Goal: Task Accomplishment & Management: Complete application form

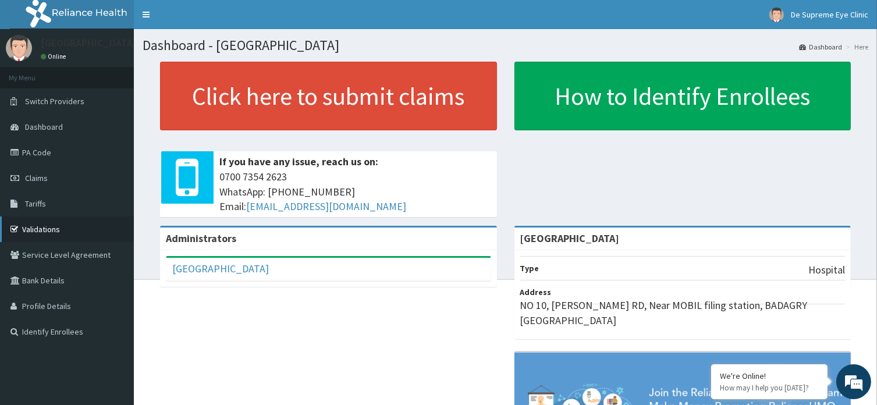
click at [79, 230] on link "Validations" at bounding box center [67, 230] width 134 height 26
click at [40, 182] on span "Claims" at bounding box center [36, 178] width 23 height 10
click at [70, 211] on link "Tariffs" at bounding box center [67, 204] width 134 height 26
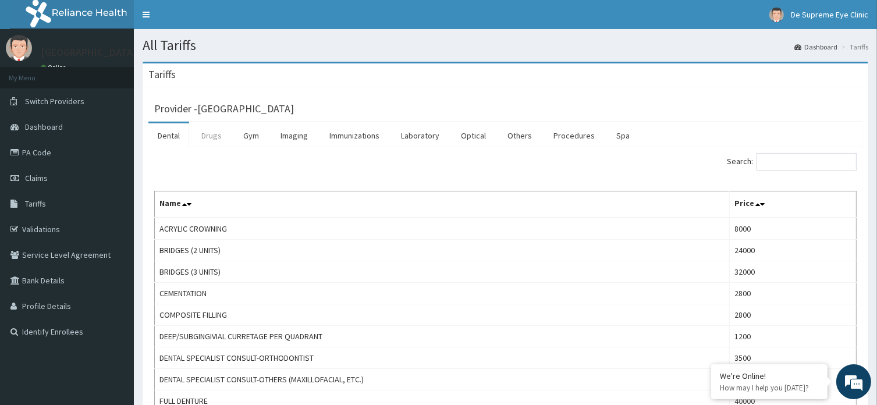
click at [212, 143] on link "Drugs" at bounding box center [211, 135] width 39 height 24
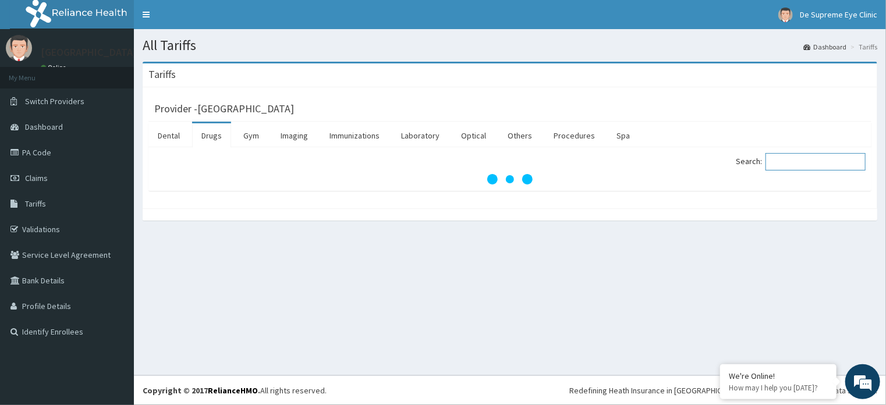
click at [787, 158] on input "Search:" at bounding box center [816, 161] width 100 height 17
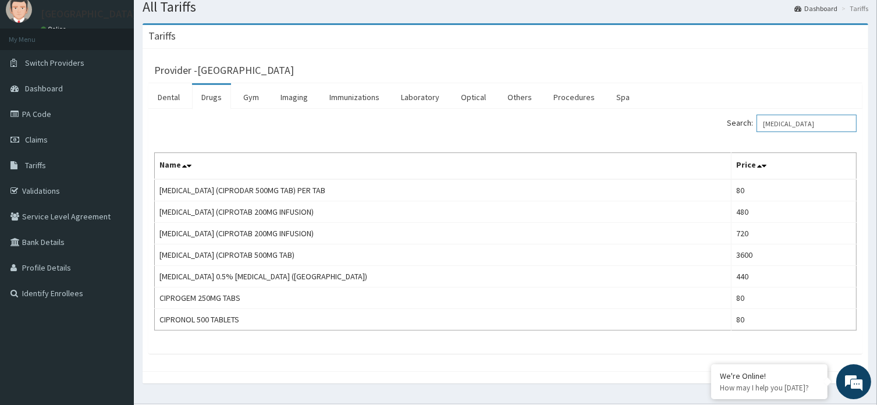
scroll to position [65, 0]
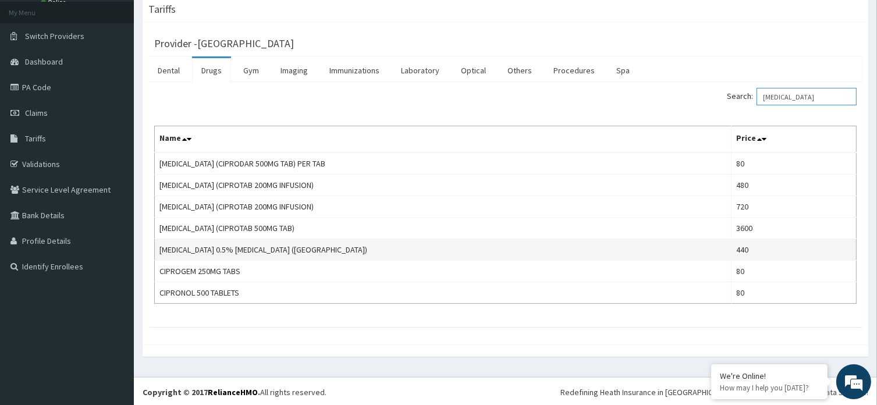
type input "CIPRO"
click at [279, 246] on td "CIPROFLOXACIN 0.5% EYE DROP (CILOSAN)" at bounding box center [443, 250] width 577 height 22
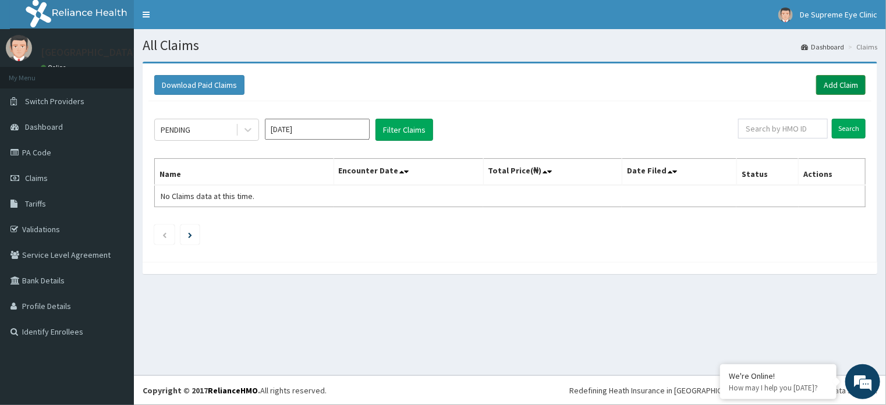
click at [854, 83] on link "Add Claim" at bounding box center [840, 85] width 49 height 20
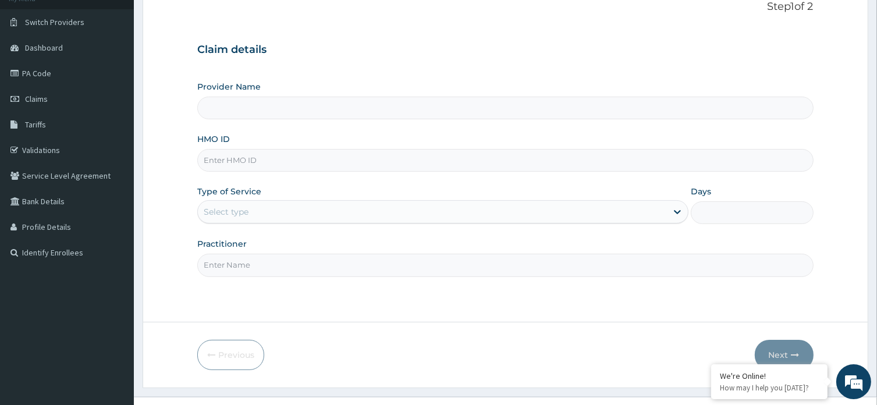
scroll to position [85, 0]
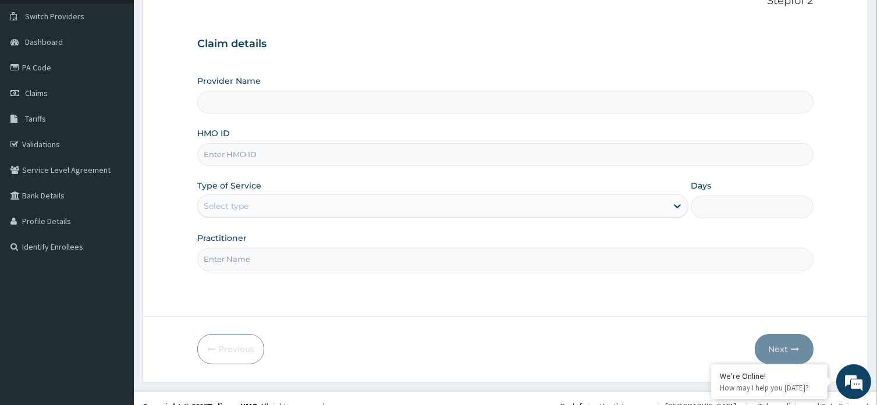
type input "[GEOGRAPHIC_DATA]"
click at [316, 153] on input "HMO ID" at bounding box center [505, 154] width 616 height 23
paste input "MCE/10057/A"
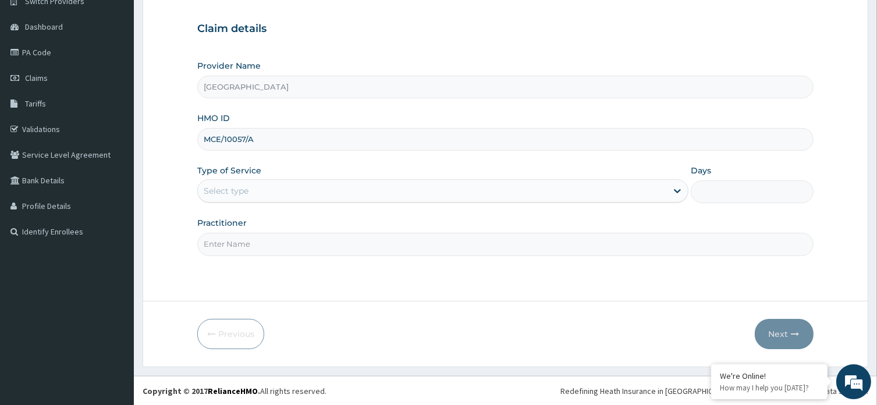
type input "MCE/10057/A"
click at [261, 200] on div "Select type" at bounding box center [442, 190] width 491 height 23
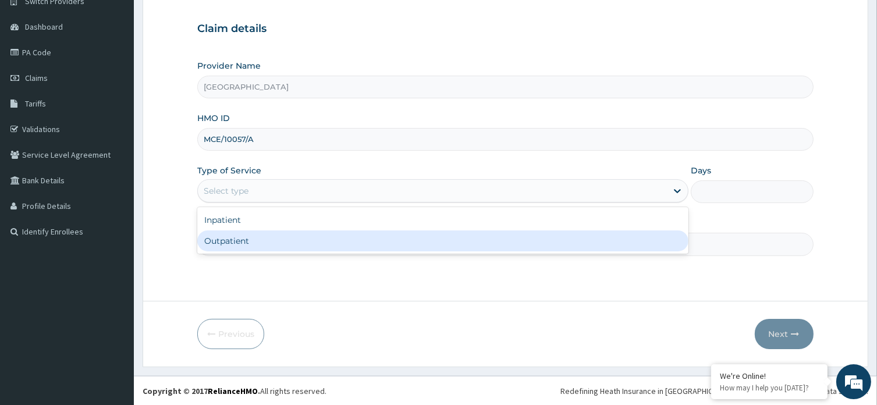
click at [286, 242] on div "Outpatient" at bounding box center [442, 241] width 491 height 21
type input "1"
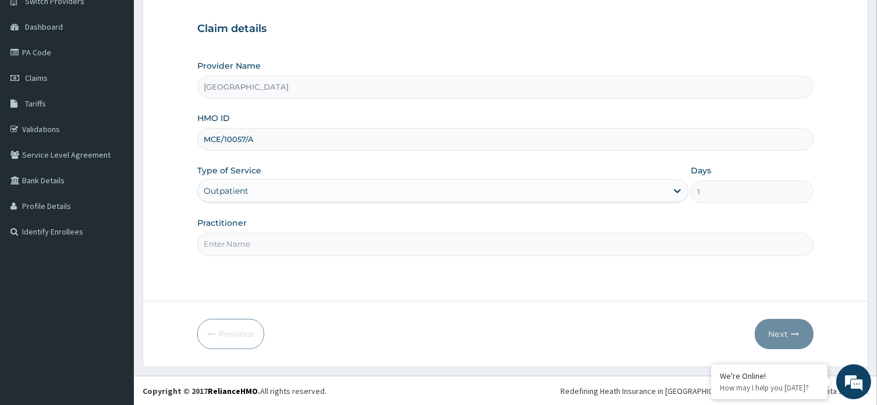
click at [286, 242] on input "Practitioner" at bounding box center [505, 244] width 616 height 23
type input "DR [PERSON_NAME]"
click at [786, 337] on button "Next" at bounding box center [784, 334] width 59 height 30
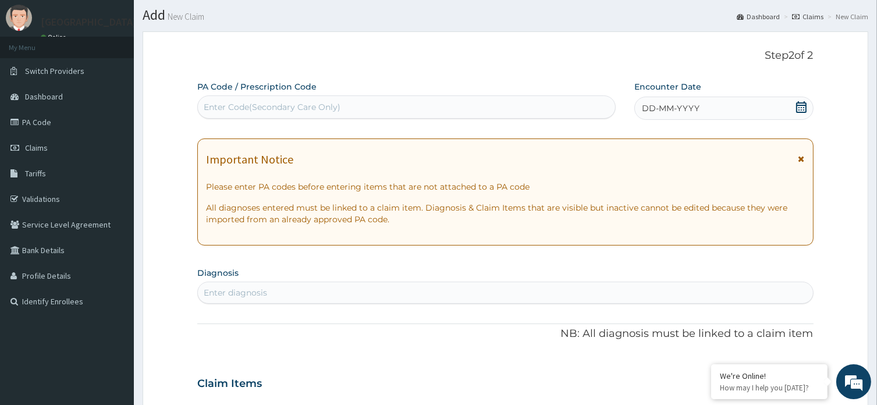
scroll to position [0, 0]
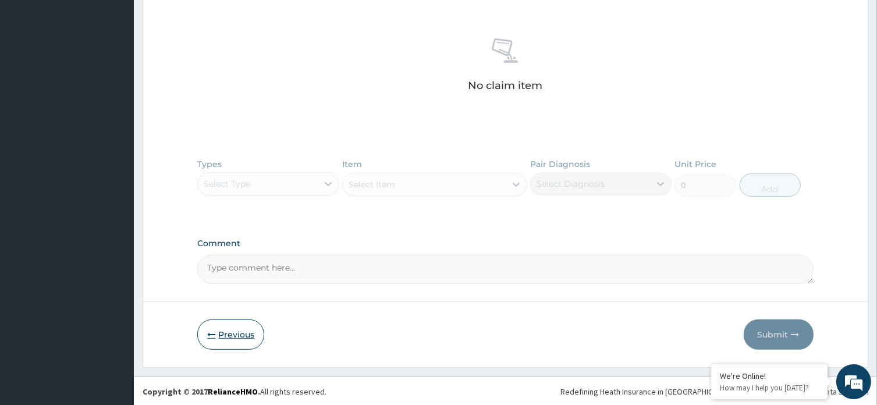
click at [238, 334] on button "Previous" at bounding box center [230, 335] width 67 height 30
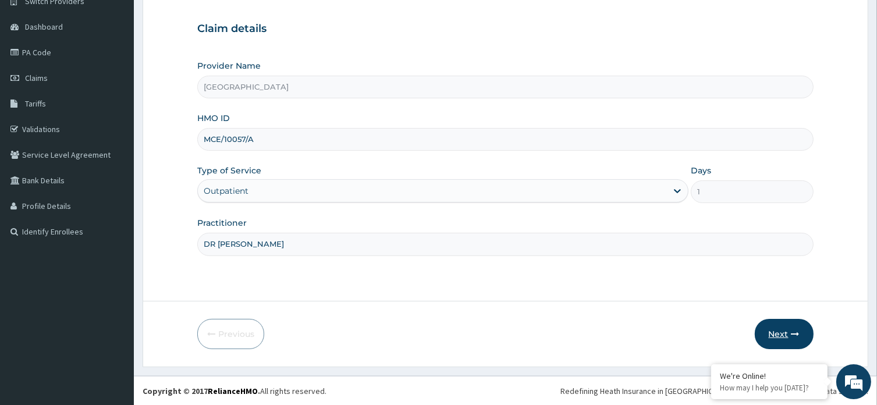
click at [782, 335] on button "Next" at bounding box center [784, 334] width 59 height 30
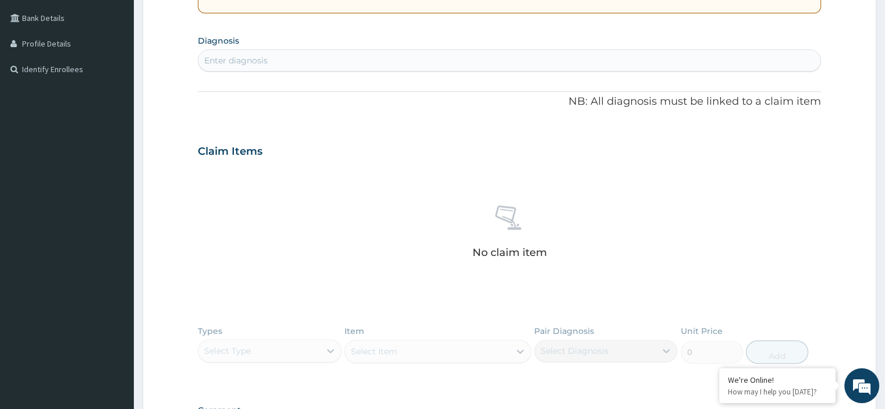
scroll to position [265, 0]
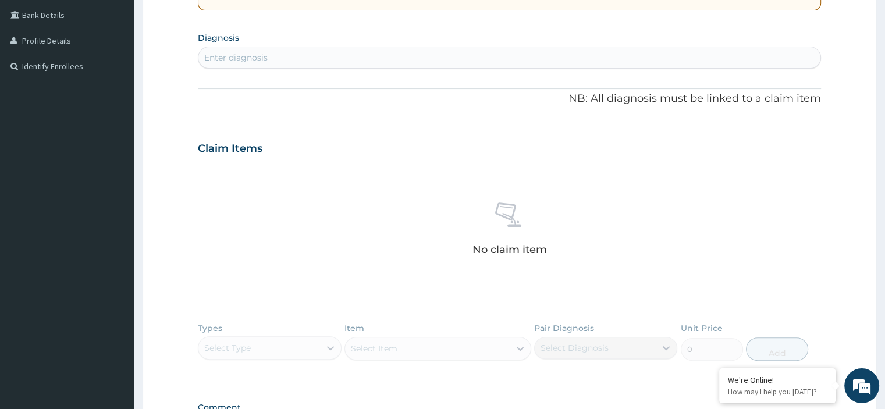
click at [568, 65] on div "Enter diagnosis" at bounding box center [510, 57] width 622 height 19
type input "MALARI"
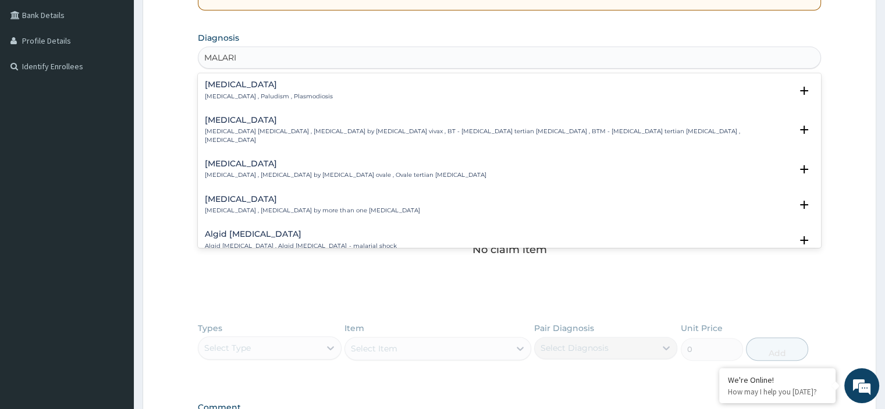
click at [351, 91] on div "Malaria Malaria , Paludism , Plasmodiosis" at bounding box center [509, 90] width 609 height 20
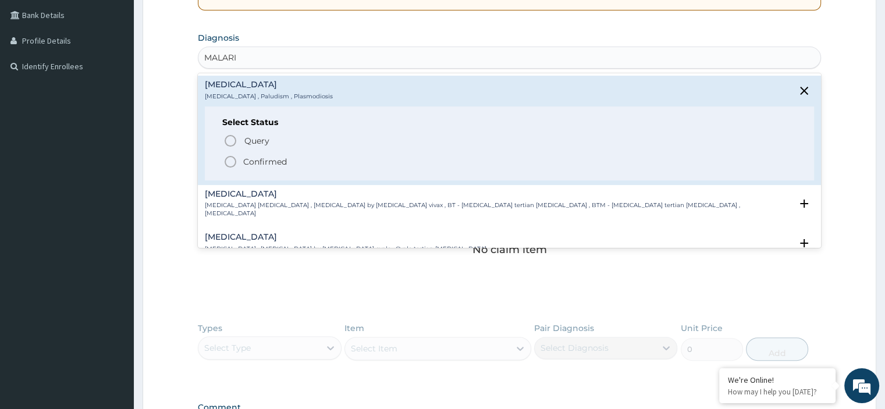
click at [268, 156] on p "Confirmed" at bounding box center [265, 162] width 44 height 12
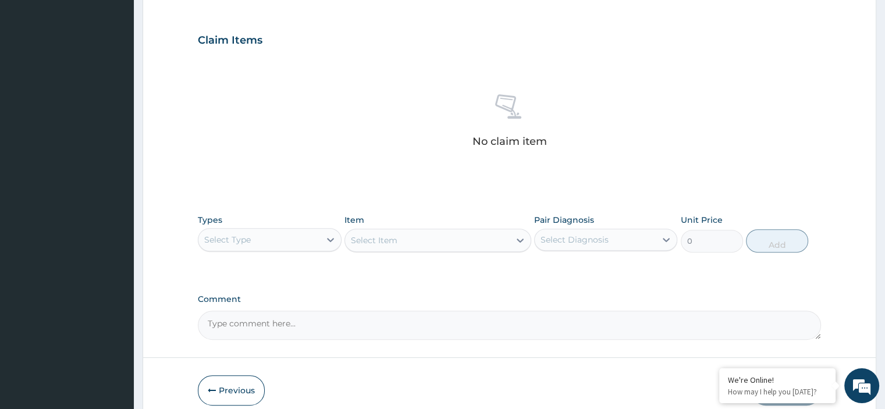
scroll to position [428, 0]
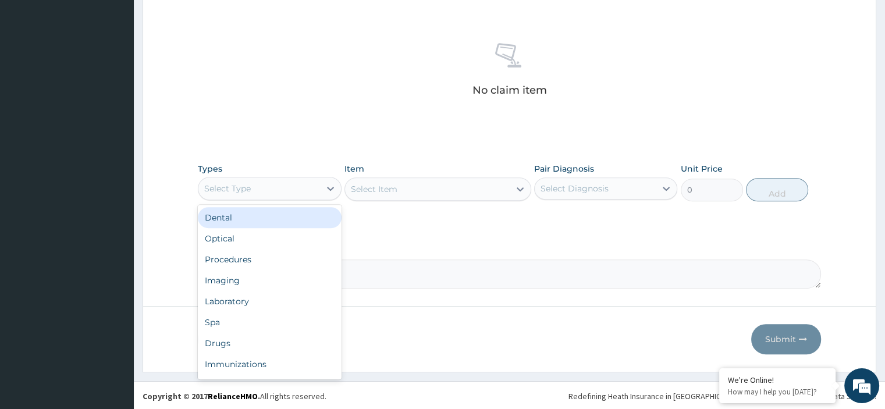
click at [247, 342] on div "Drugs" at bounding box center [269, 343] width 143 height 21
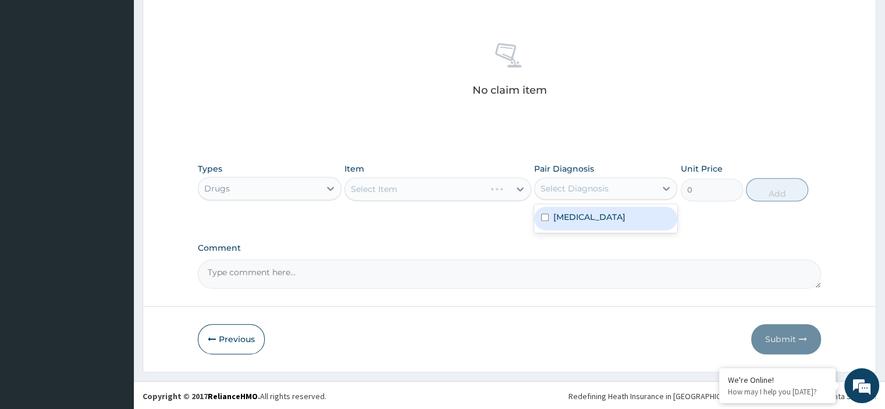
click at [605, 219] on div "Malaria" at bounding box center [605, 219] width 143 height 24
checkbox input "true"
click at [484, 193] on div "Select Item" at bounding box center [438, 189] width 187 height 23
click at [421, 195] on div "Select Item" at bounding box center [438, 189] width 187 height 23
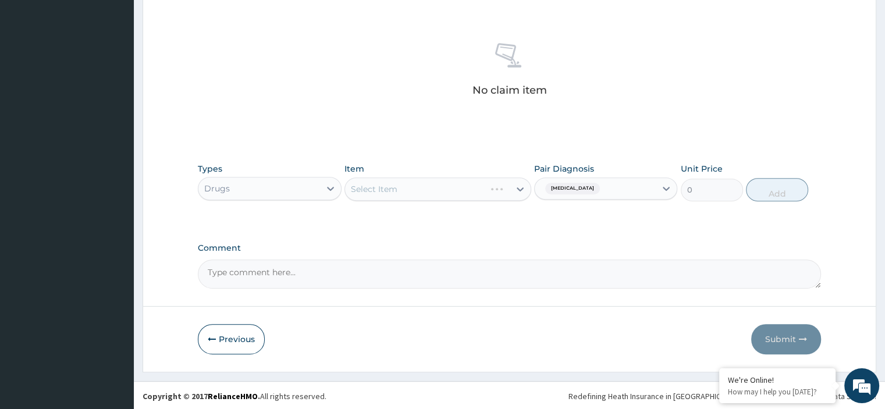
click at [401, 182] on div "Select Item" at bounding box center [438, 189] width 187 height 23
click at [413, 184] on div "Select Item" at bounding box center [438, 189] width 187 height 23
click at [501, 192] on div "Select Item" at bounding box center [438, 189] width 187 height 23
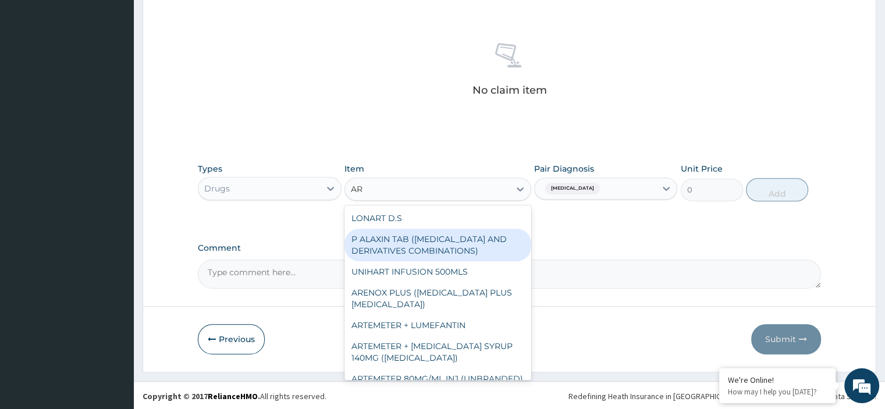
type input "A"
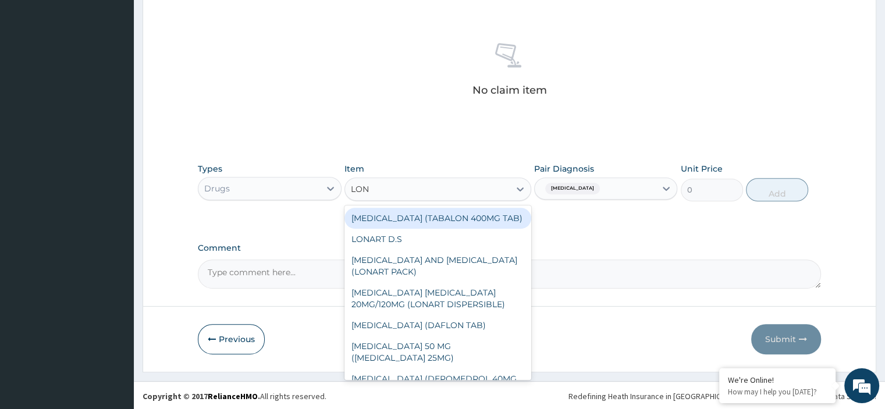
type input "LONA"
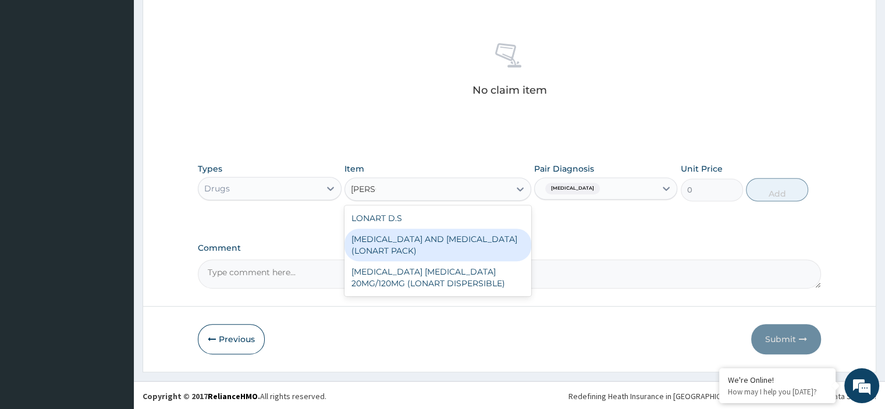
click at [380, 254] on div "ARTEMETHER AND LUMEFANTRINE (LONART PACK)" at bounding box center [438, 245] width 187 height 33
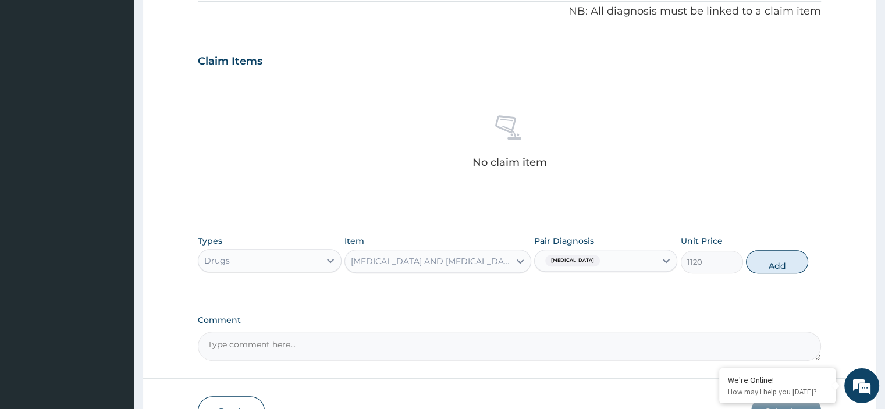
scroll to position [355, 0]
click at [764, 262] on button "Add" at bounding box center [777, 262] width 62 height 23
type input "0"
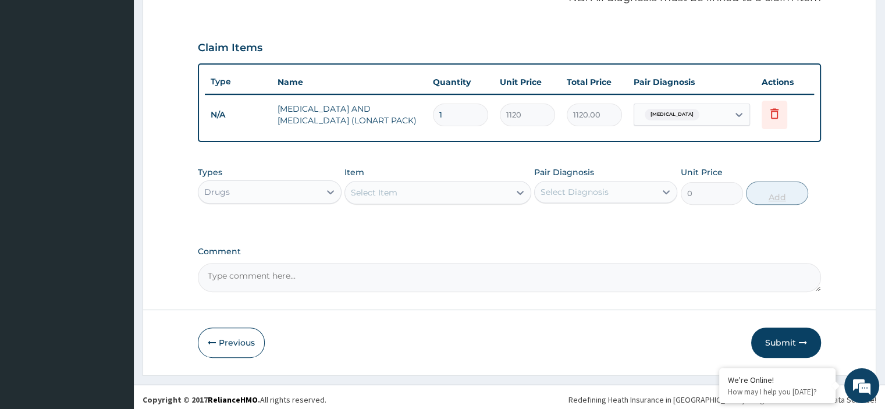
scroll to position [370, 0]
click at [513, 190] on div at bounding box center [520, 192] width 21 height 21
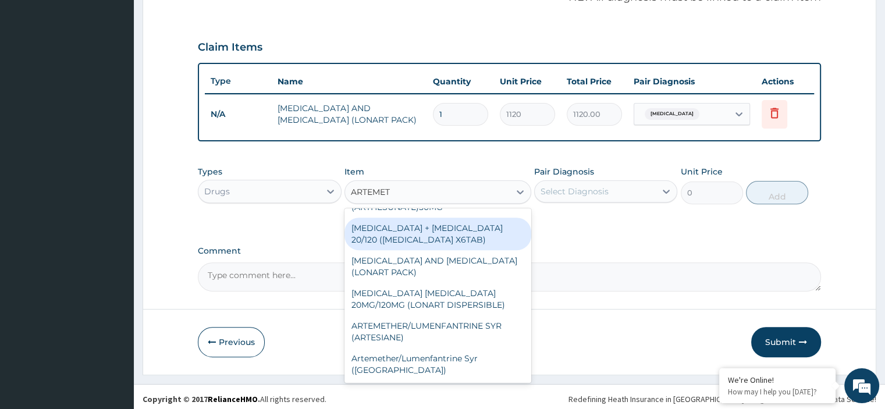
scroll to position [133, 0]
type input "ARTEMET"
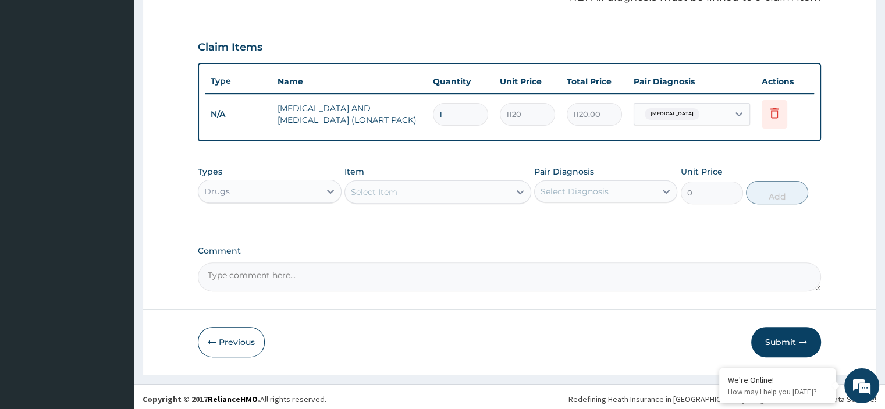
click at [609, 265] on textarea "Comment" at bounding box center [509, 277] width 623 height 29
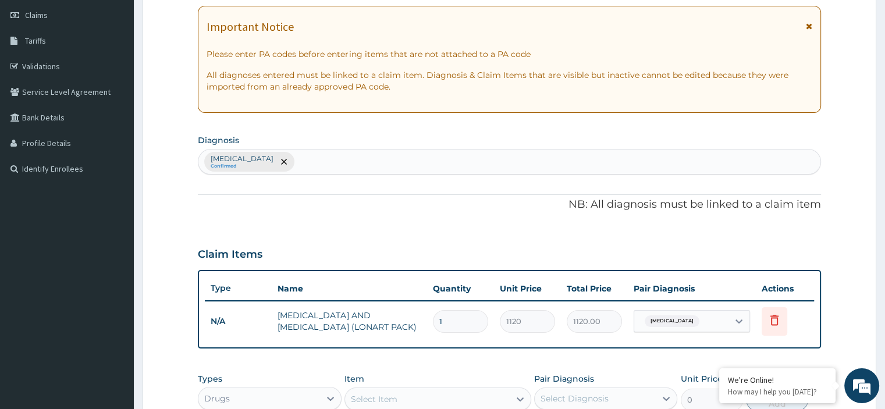
scroll to position [185, 0]
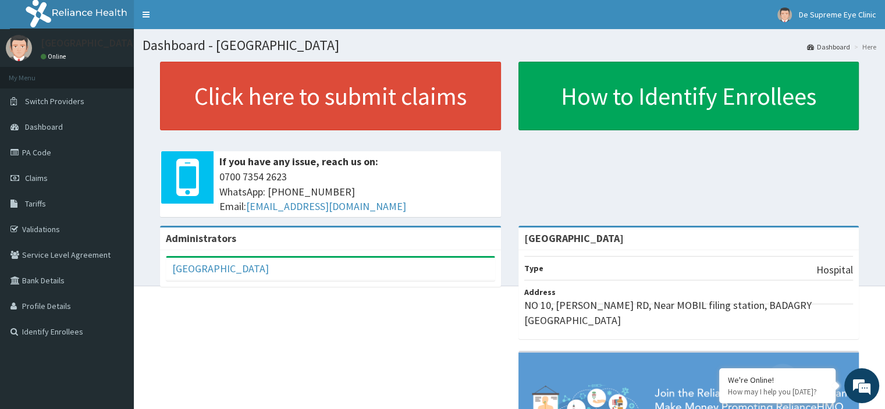
click at [38, 154] on link "PA Code" at bounding box center [67, 153] width 134 height 26
click at [48, 178] on link "Claims" at bounding box center [67, 178] width 134 height 26
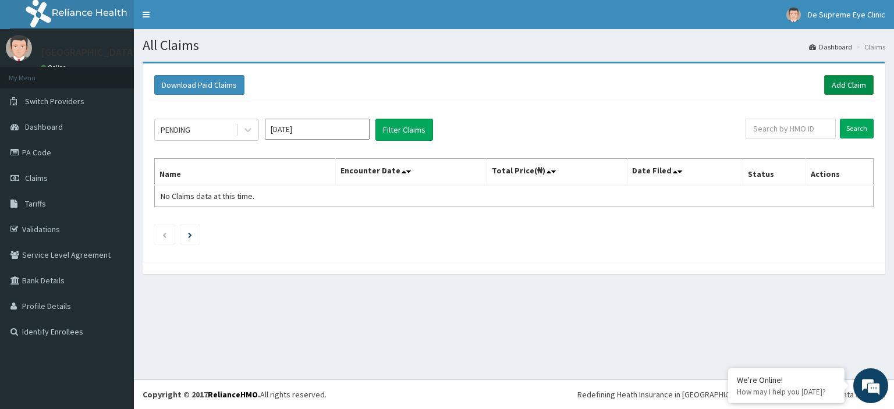
click at [852, 76] on link "Add Claim" at bounding box center [848, 85] width 49 height 20
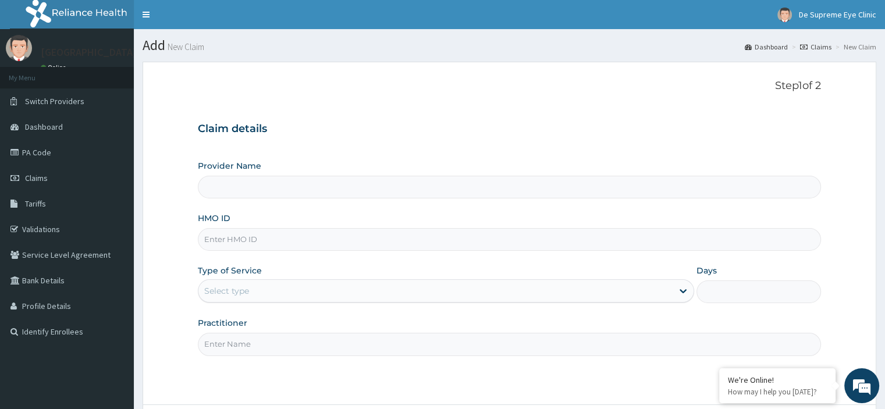
type input "[GEOGRAPHIC_DATA]"
click at [302, 232] on input "HMO ID" at bounding box center [509, 239] width 623 height 23
paste input "MCE/10057/A"
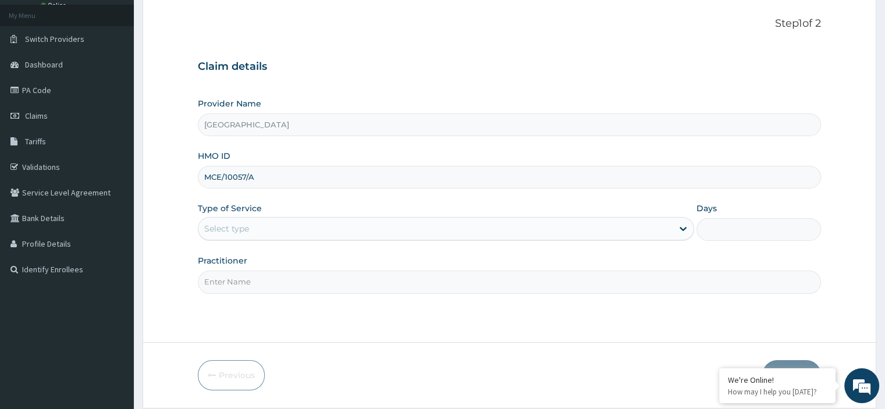
scroll to position [66, 0]
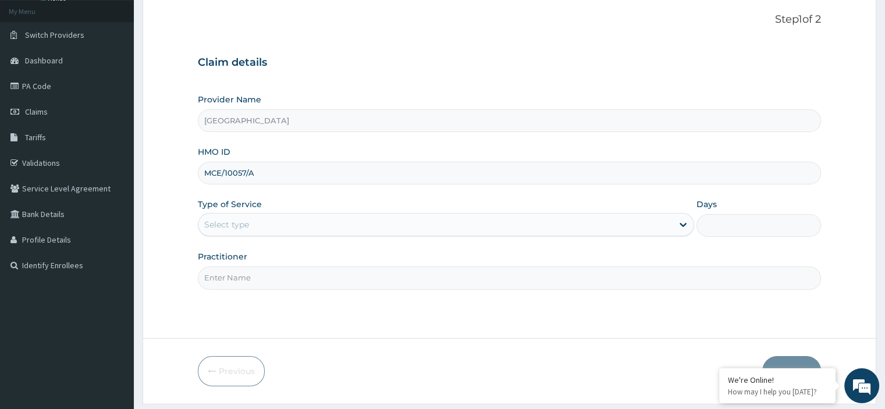
type input "MCE/10057/A"
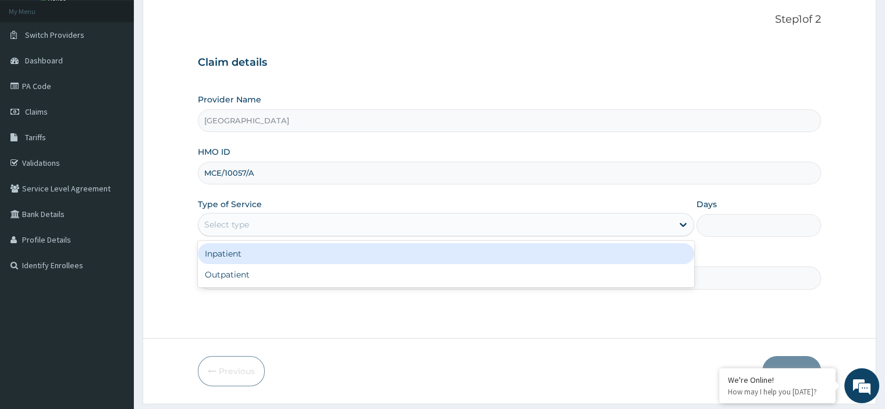
click at [279, 229] on div "Select type" at bounding box center [436, 224] width 474 height 19
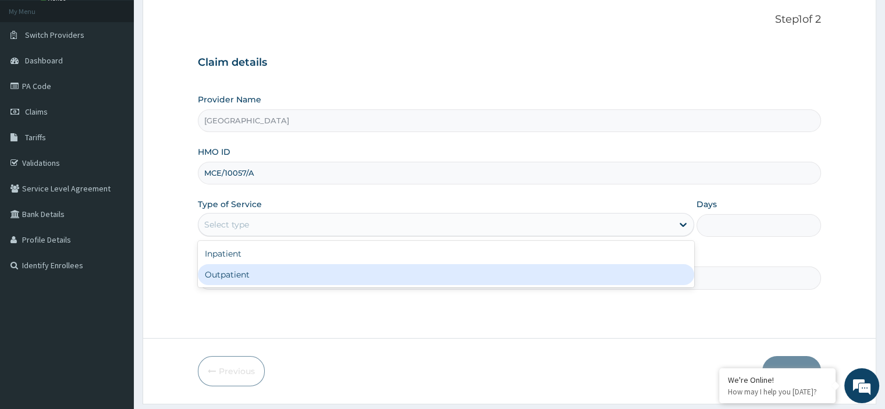
click at [288, 267] on div "Outpatient" at bounding box center [446, 274] width 497 height 21
type input "1"
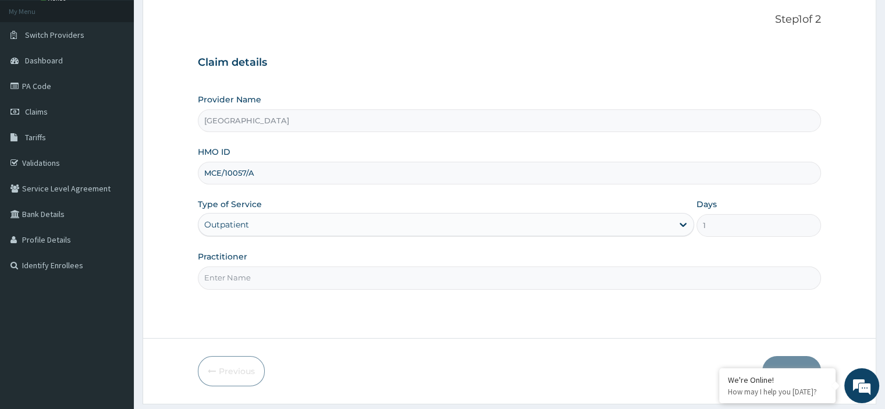
click at [720, 247] on div "Provider Name A-Harmony Hospital HMO ID MCE/10057/A Type of Service option Outp…" at bounding box center [509, 192] width 623 height 196
click at [311, 272] on input "Practitioner" at bounding box center [509, 278] width 623 height 23
type input "S"
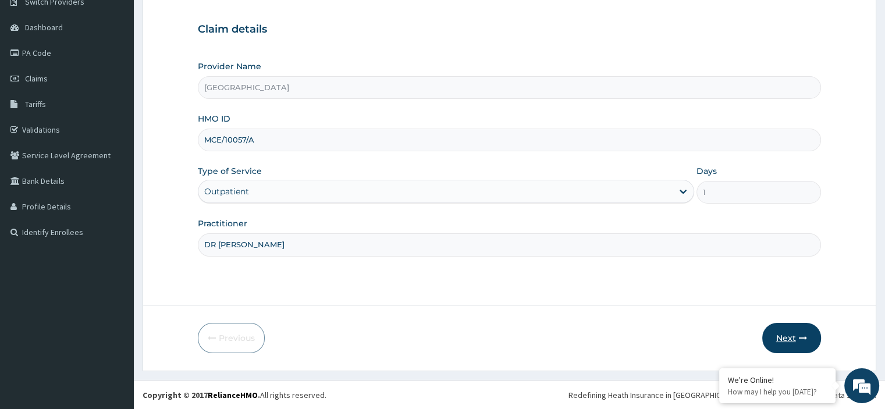
type input "DR HARMONY"
click at [793, 337] on button "Next" at bounding box center [792, 338] width 59 height 30
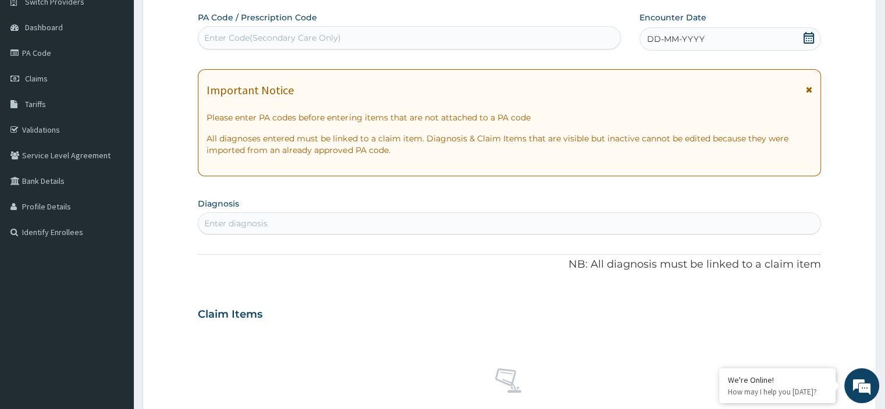
click at [363, 30] on div "Enter Code(Secondary Care Only)" at bounding box center [410, 38] width 422 height 19
paste input "PA/67DFEF"
type input "PA/67DFEF"
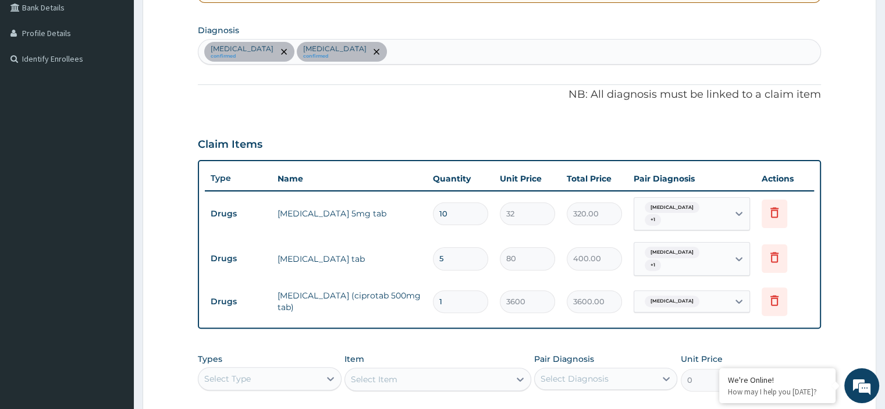
scroll to position [281, 0]
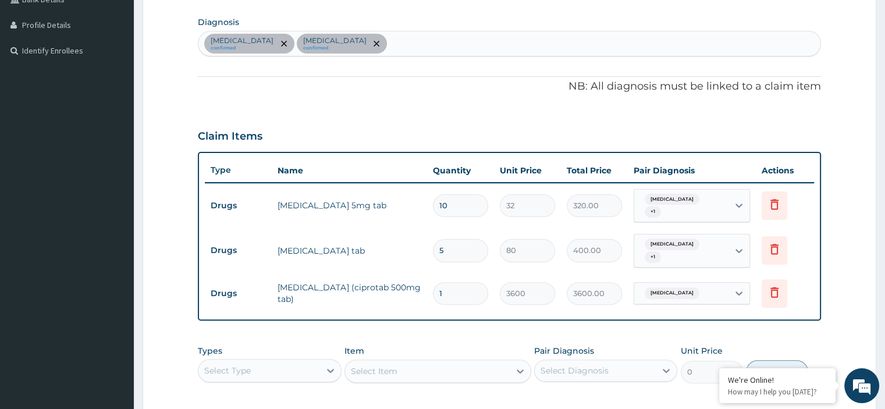
click at [419, 45] on div "Upper respiratory infection confirmed Sepsis confirmed" at bounding box center [510, 43] width 622 height 24
type input "MALARI"
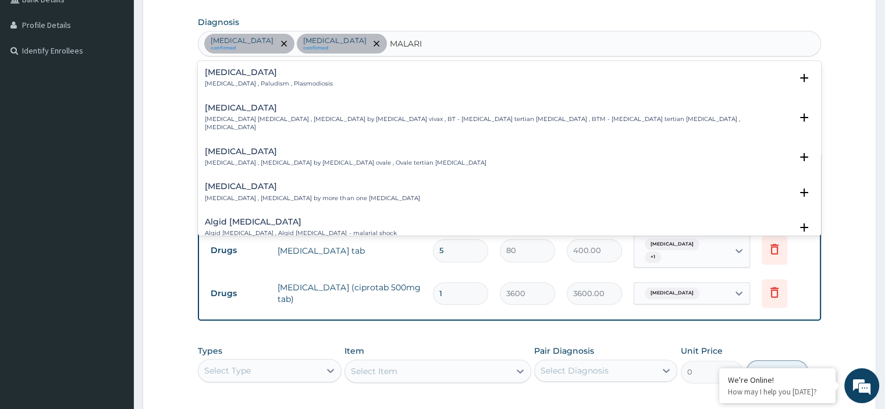
click at [260, 80] on p "Malaria , Paludism , Plasmodiosis" at bounding box center [269, 84] width 128 height 8
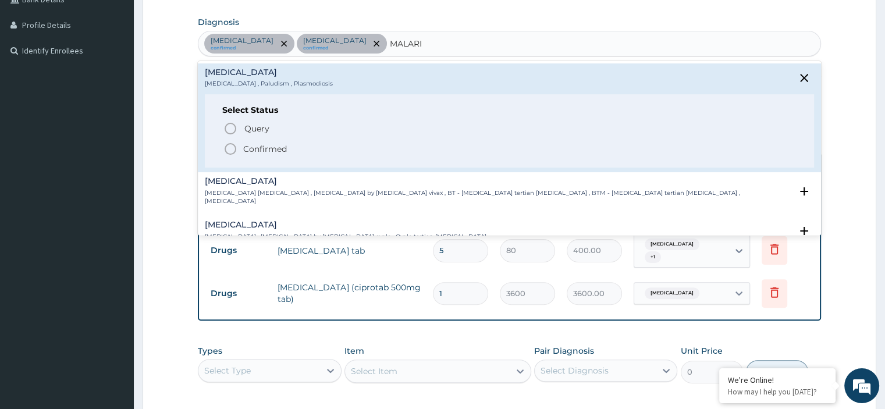
click at [256, 149] on p "Confirmed" at bounding box center [265, 149] width 44 height 12
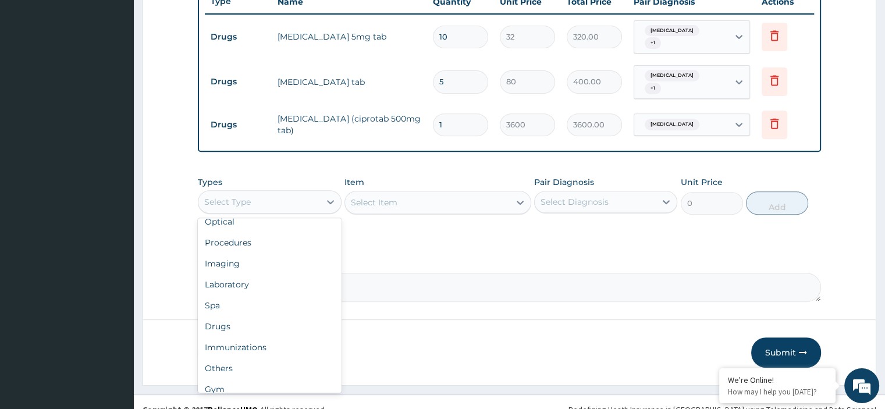
scroll to position [40, 0]
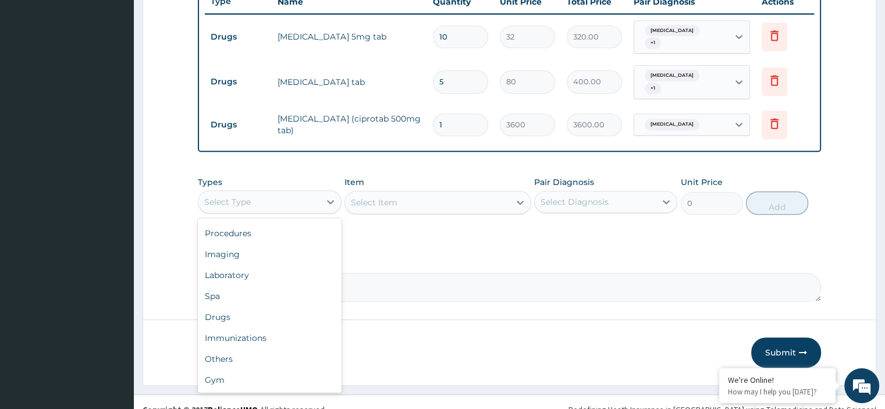
click at [254, 319] on div "Drugs" at bounding box center [269, 317] width 143 height 21
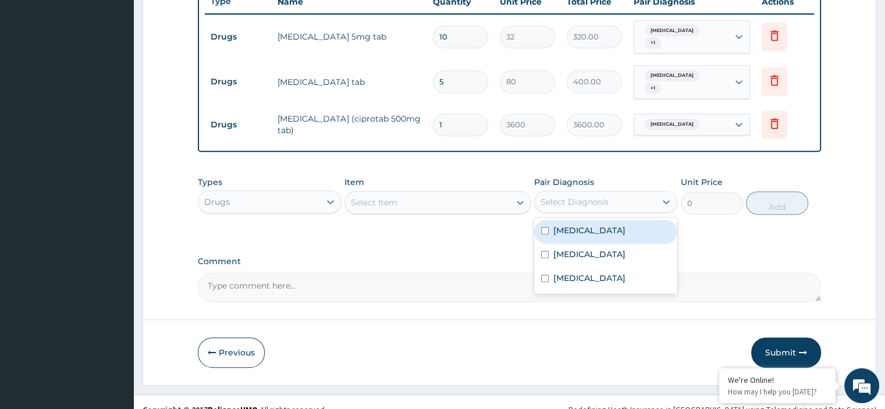
click at [588, 202] on div "Select Diagnosis" at bounding box center [575, 202] width 68 height 12
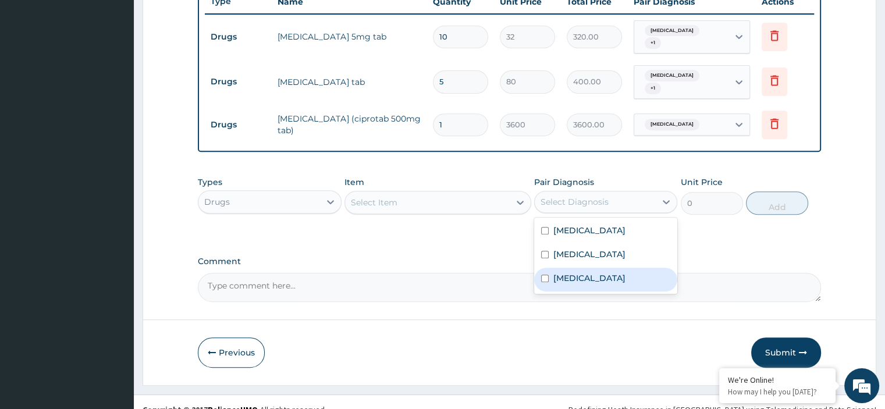
click at [587, 271] on div "Malaria" at bounding box center [605, 280] width 143 height 24
checkbox input "true"
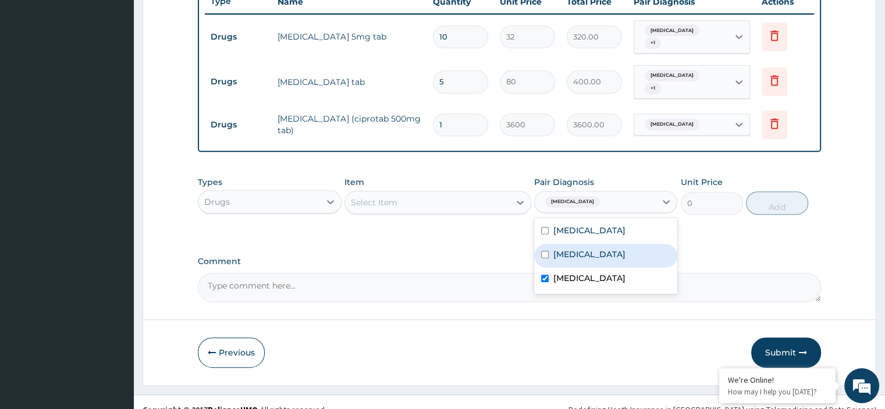
click at [455, 197] on div "Select Item" at bounding box center [427, 202] width 165 height 19
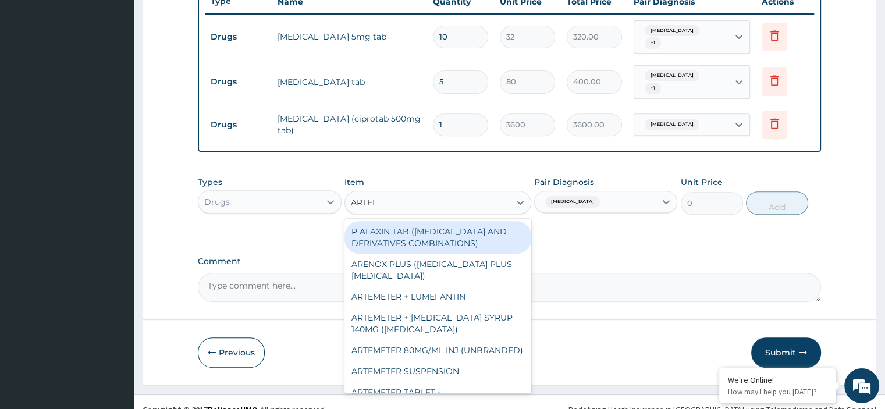
type input "ARTEME"
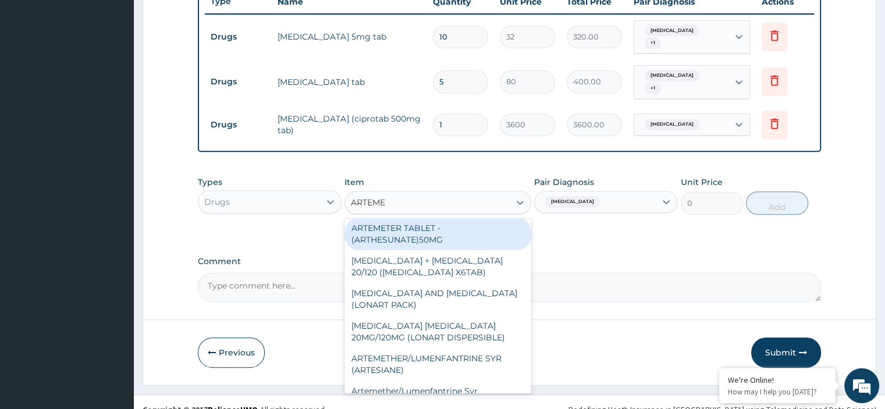
scroll to position [116, 0]
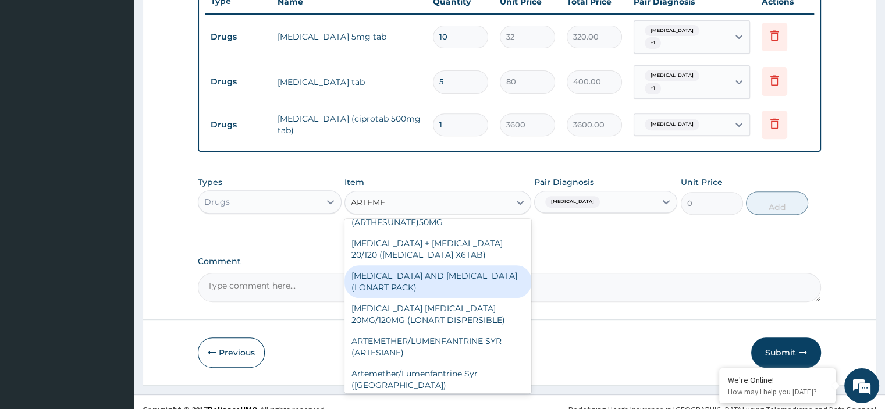
click at [463, 286] on div "ARTEMETHER AND LUMEFANTRINE (LONART PACK)" at bounding box center [438, 281] width 187 height 33
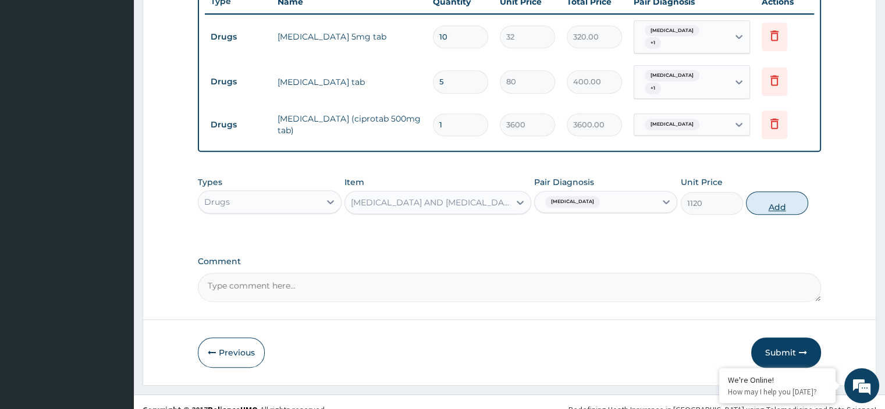
click at [772, 201] on button "Add" at bounding box center [777, 203] width 62 height 23
type input "0"
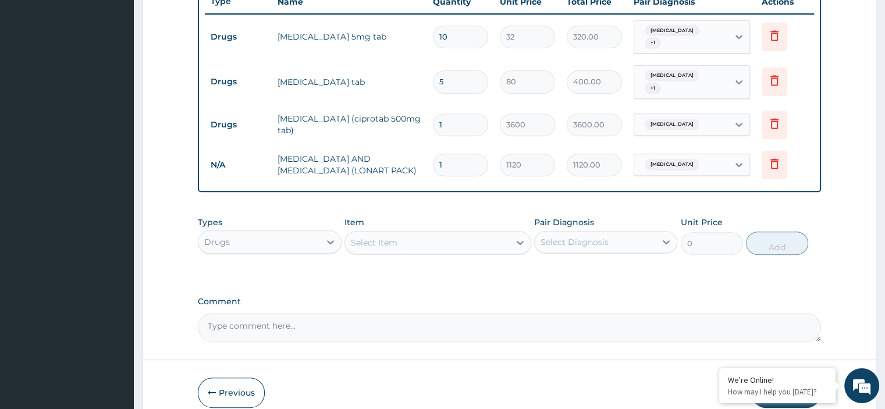
click at [387, 237] on div "Select Item" at bounding box center [374, 243] width 47 height 12
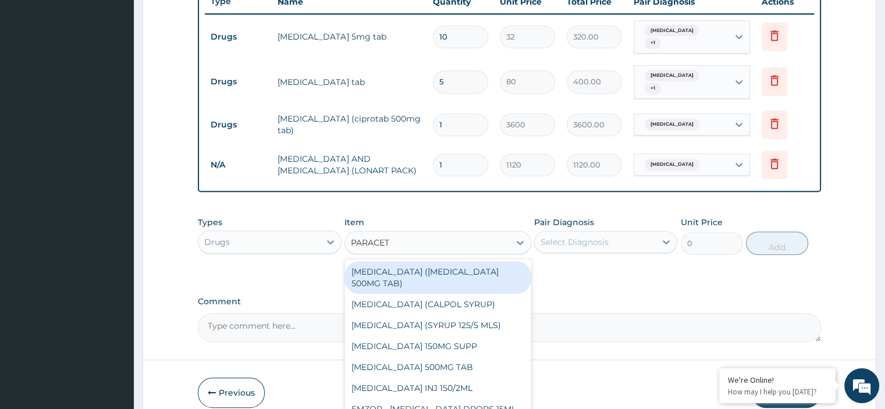
type input "PARACETA"
click at [491, 275] on div "PARACETAMOL (PANADOL 500MG TAB)" at bounding box center [438, 277] width 187 height 33
type input "8"
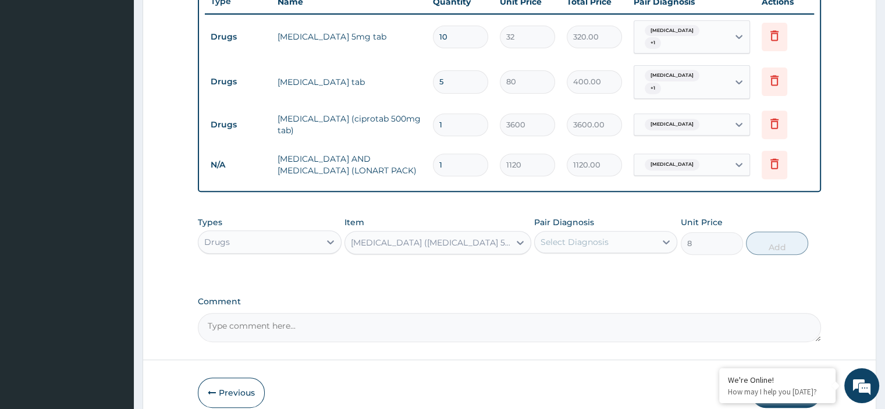
click at [460, 248] on div "PARACETAMOL (PANADOL 500MG TAB)" at bounding box center [427, 242] width 165 height 19
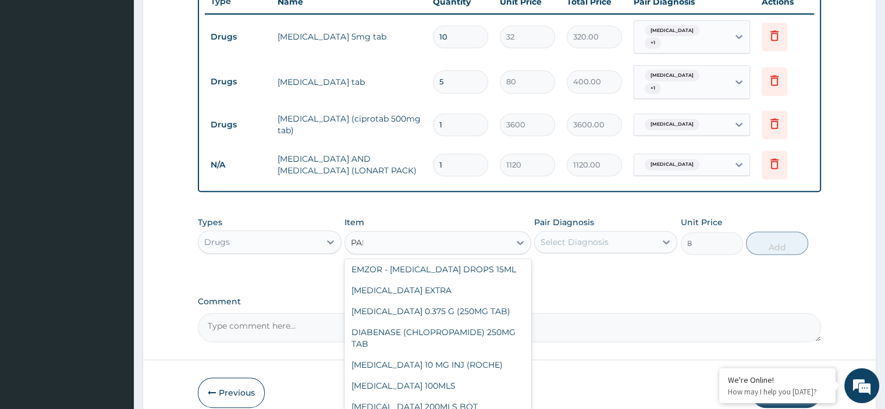
scroll to position [0, 0]
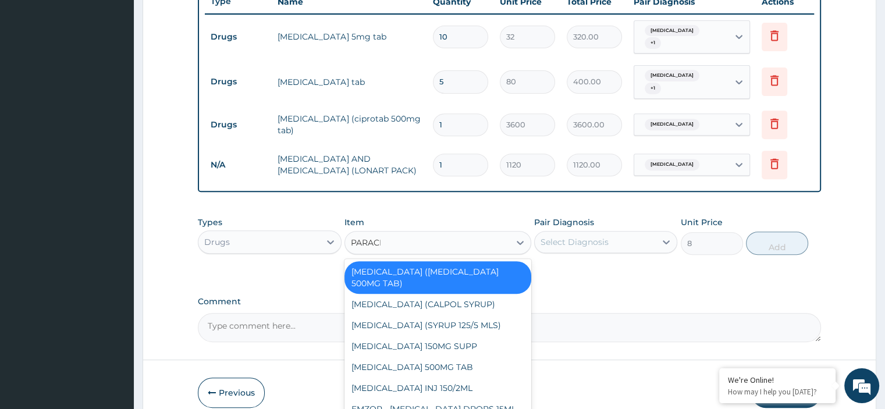
type input "PARACET"
click at [465, 357] on div "PARACETAMOL 500MG TAB" at bounding box center [438, 367] width 187 height 21
type input "28"
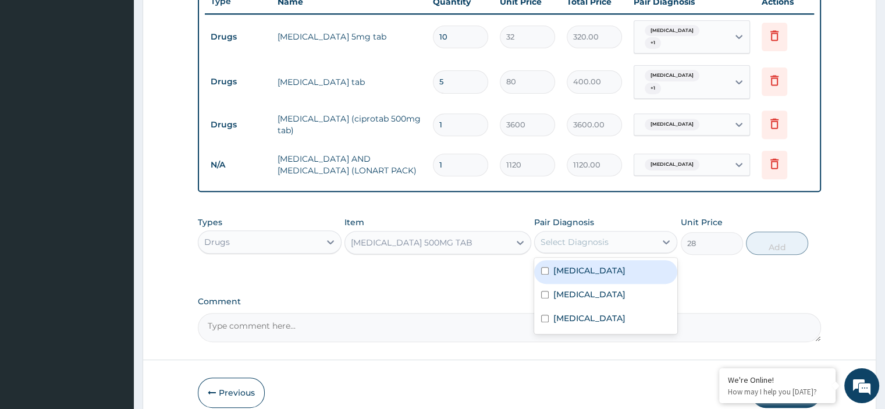
click at [634, 236] on div "Select Diagnosis" at bounding box center [595, 242] width 121 height 19
click at [629, 281] on div "Upper respiratory infection" at bounding box center [605, 272] width 143 height 24
checkbox input "true"
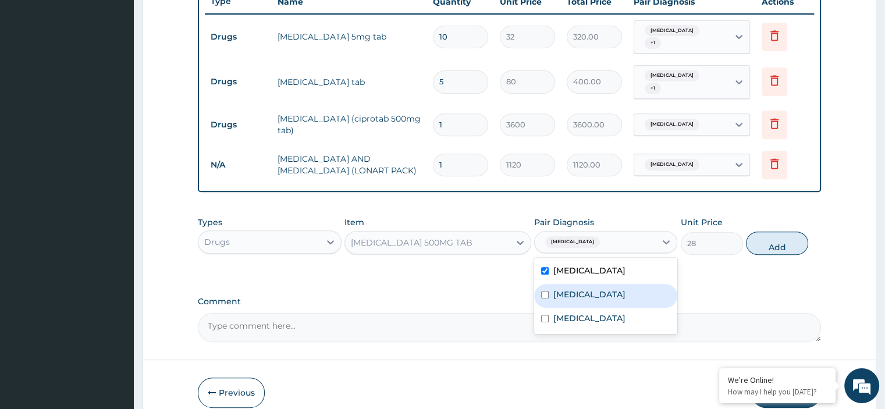
click at [624, 288] on div "Sepsis" at bounding box center [605, 296] width 143 height 24
checkbox input "true"
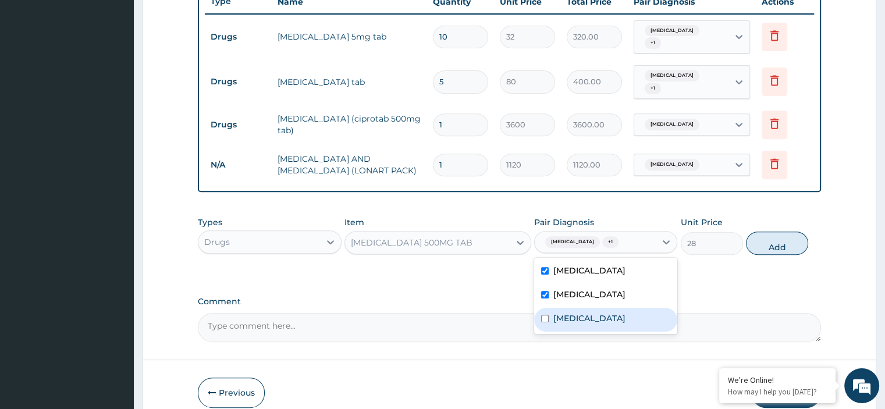
click at [623, 318] on div "Malaria" at bounding box center [605, 320] width 143 height 24
checkbox input "true"
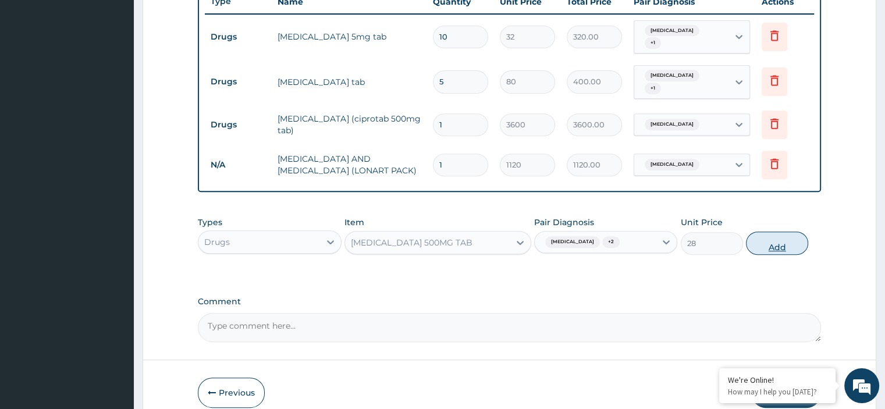
click at [770, 239] on button "Add" at bounding box center [777, 243] width 62 height 23
type input "0"
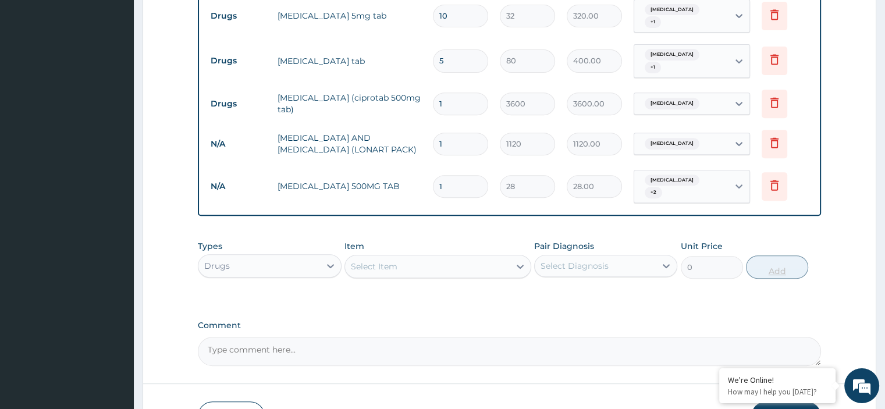
scroll to position [474, 0]
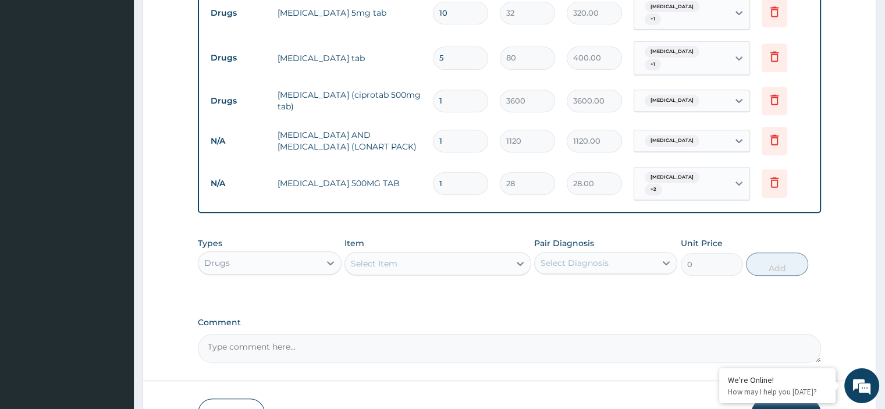
type input "18"
type input "504.00"
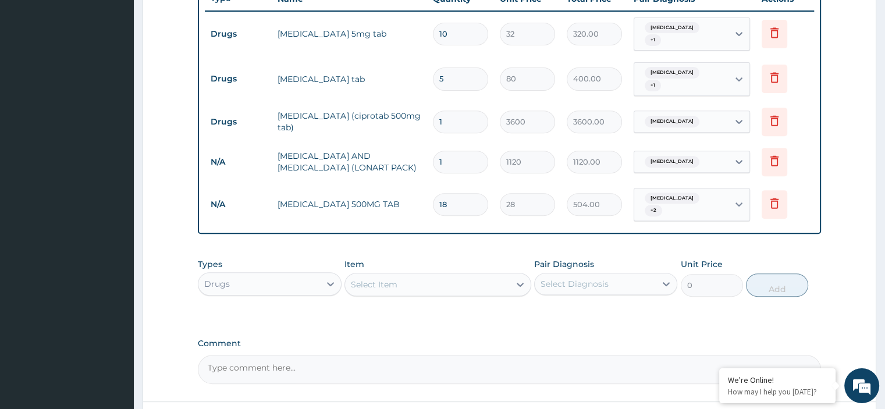
scroll to position [454, 0]
type input "18"
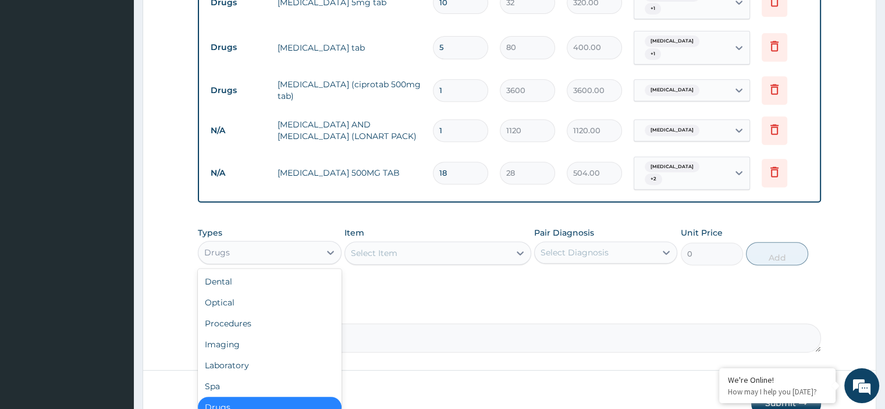
scroll to position [547, 0]
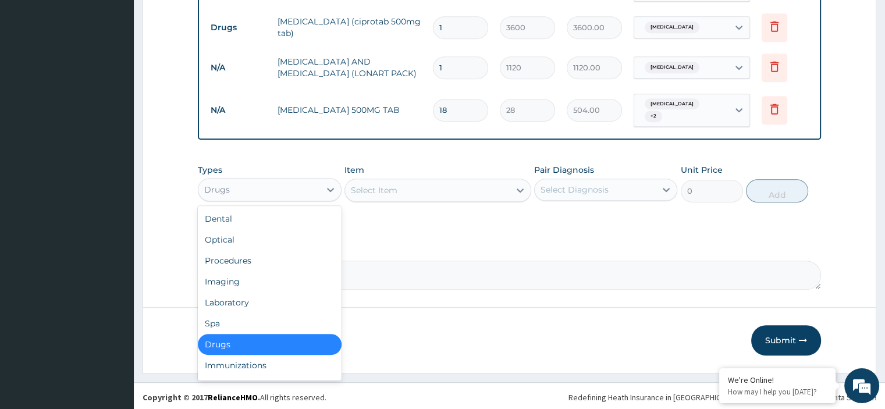
click at [228, 261] on div "Procedures" at bounding box center [269, 260] width 143 height 21
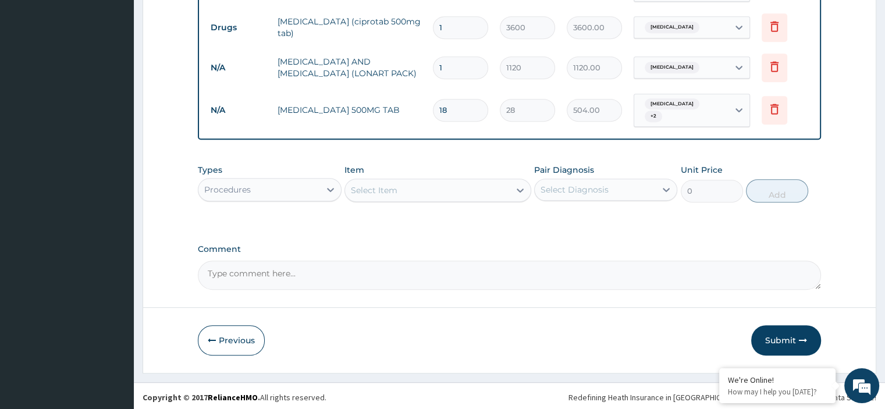
click at [487, 185] on div "Select Item" at bounding box center [427, 190] width 165 height 19
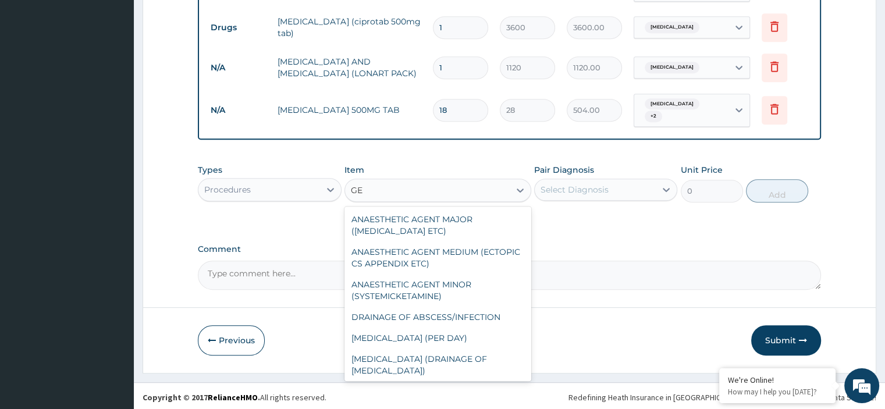
type input "G"
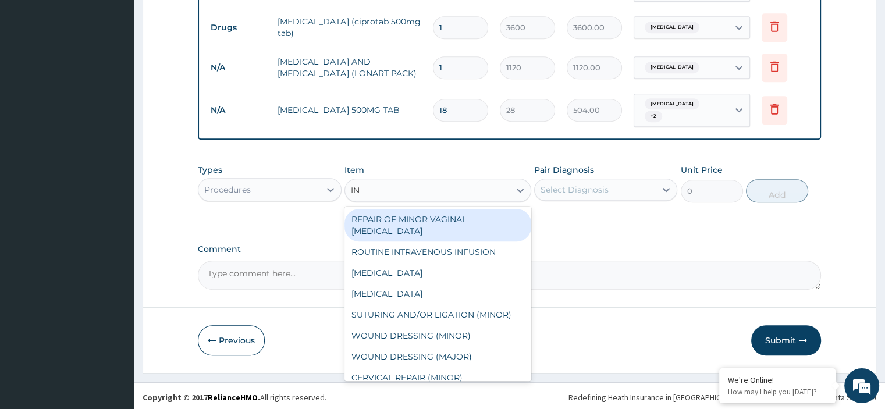
type input "INI"
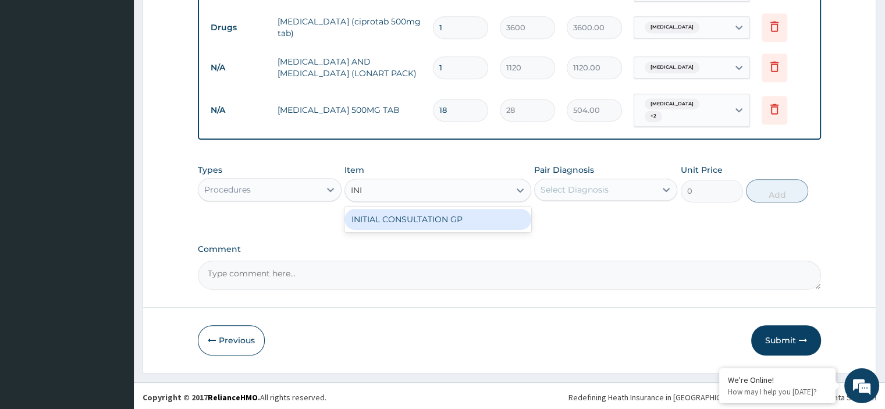
type input "2500"
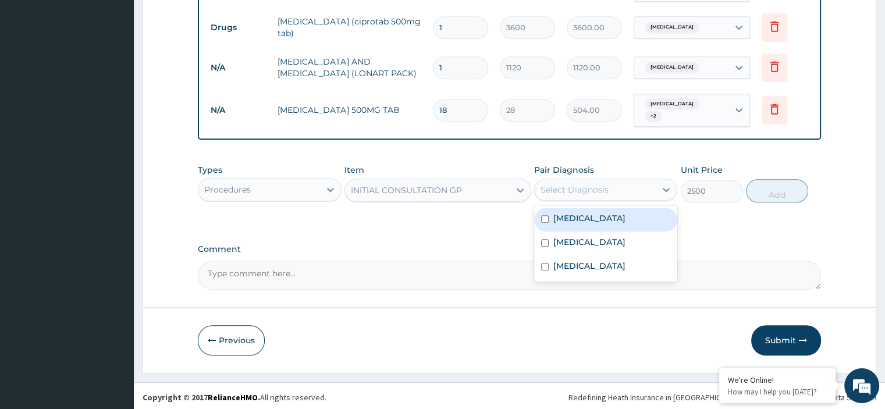
click at [614, 180] on div "Select Diagnosis" at bounding box center [595, 189] width 121 height 19
click at [603, 224] on div "Upper respiratory infection" at bounding box center [605, 220] width 143 height 24
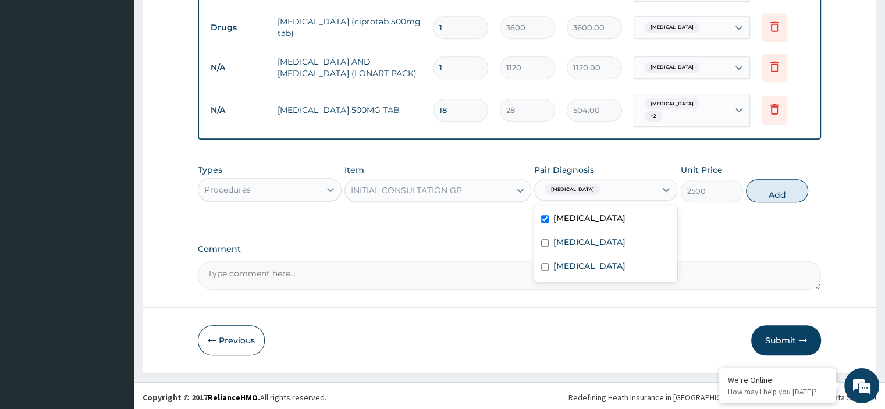
click at [602, 226] on div "Upper respiratory infection" at bounding box center [605, 220] width 143 height 24
checkbox input "false"
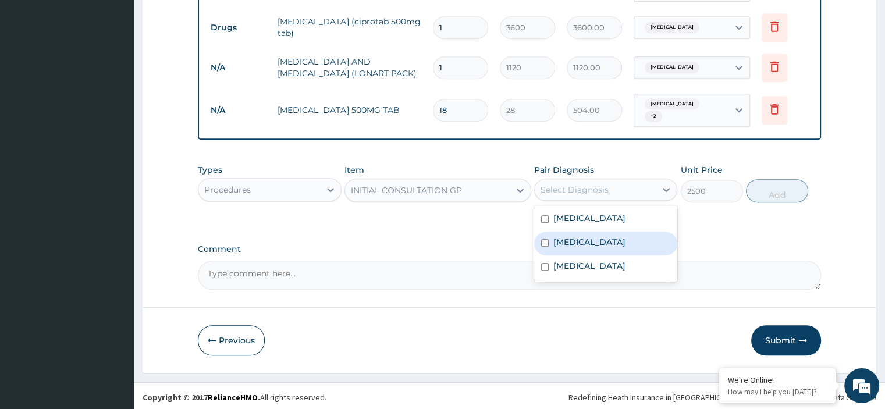
click at [589, 232] on div "Sepsis" at bounding box center [605, 244] width 143 height 24
checkbox input "true"
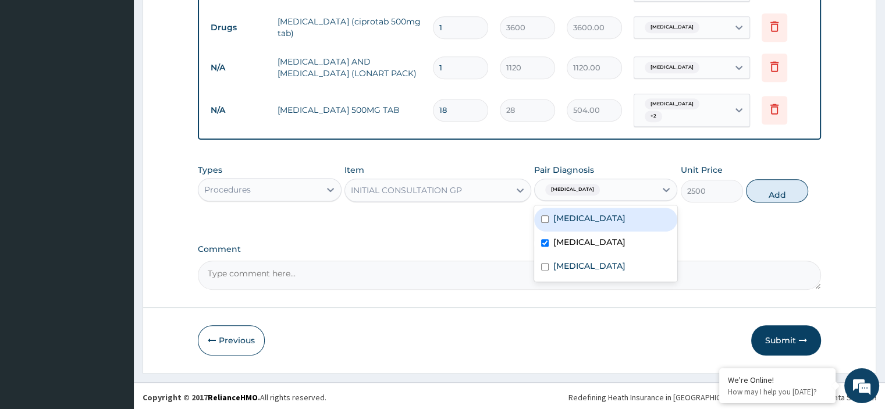
click at [589, 217] on label "Upper respiratory infection" at bounding box center [590, 218] width 72 height 12
checkbox input "true"
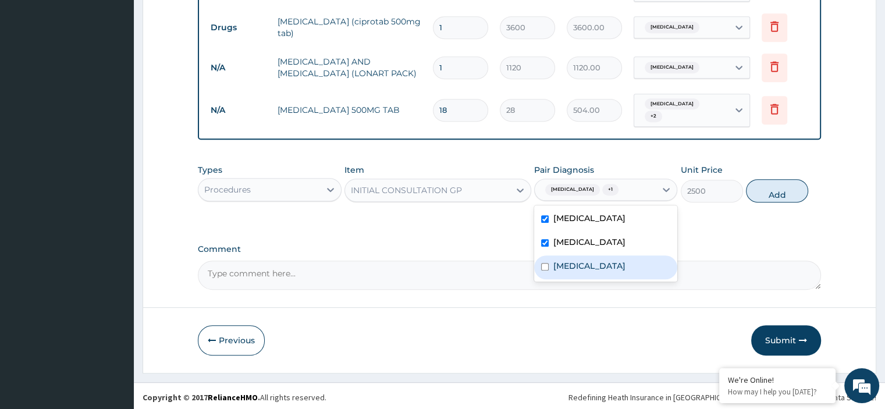
click at [585, 268] on div "[MEDICAL_DATA]" at bounding box center [605, 268] width 143 height 24
checkbox input "true"
click at [777, 185] on button "Add" at bounding box center [777, 190] width 62 height 23
type input "0"
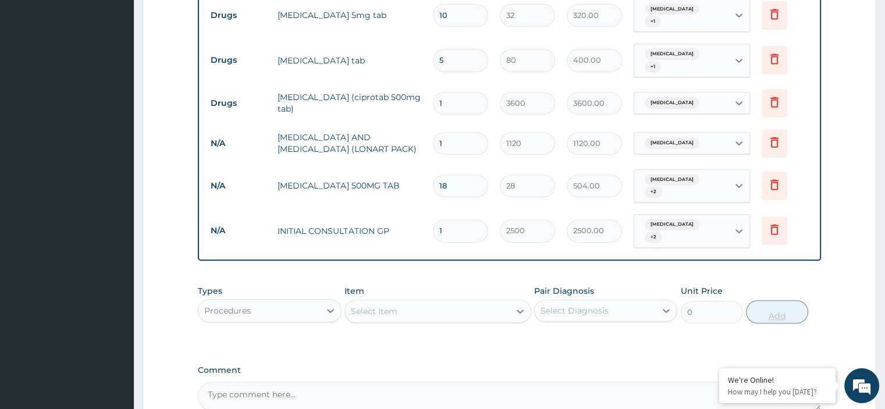
scroll to position [587, 0]
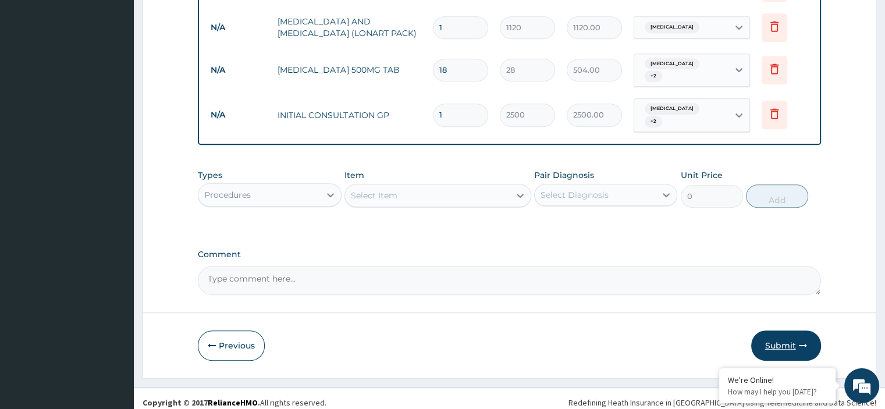
click at [778, 339] on button "Submit" at bounding box center [787, 346] width 70 height 30
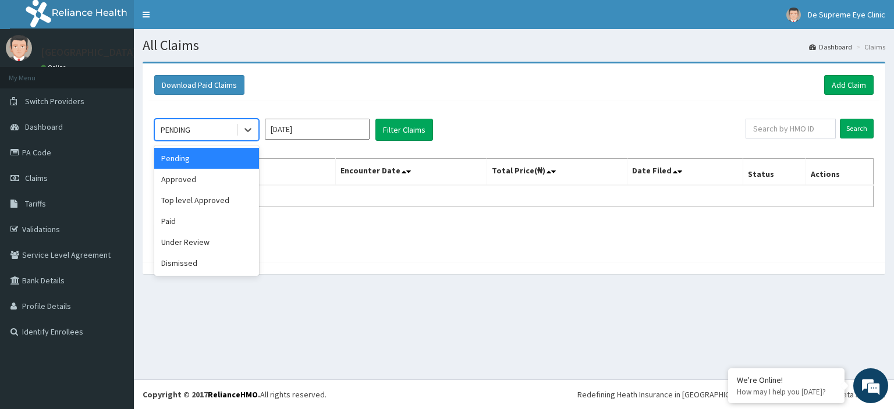
click at [211, 187] on div "Approved" at bounding box center [206, 179] width 105 height 21
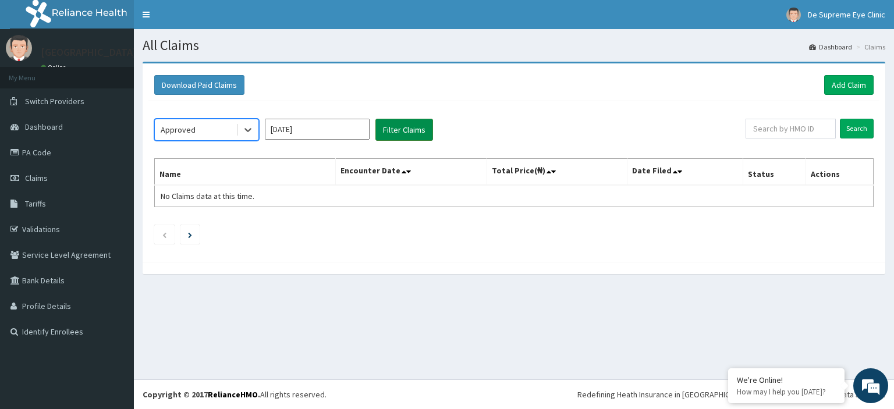
click at [408, 133] on button "Filter Claims" at bounding box center [404, 130] width 58 height 22
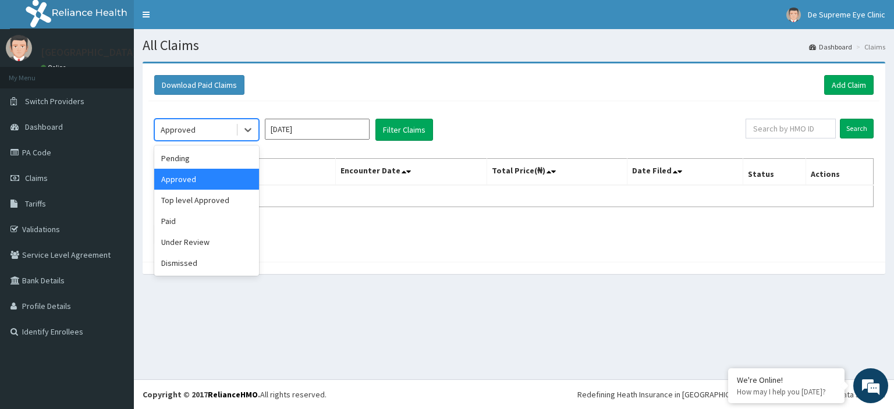
click at [302, 132] on input "Sep 2025" at bounding box center [317, 129] width 105 height 21
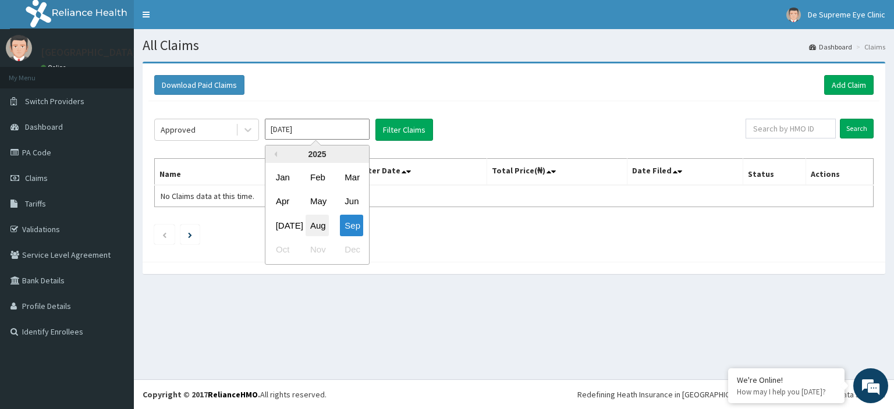
click at [314, 229] on div "Aug" at bounding box center [317, 226] width 23 height 22
type input "Aug 2025"
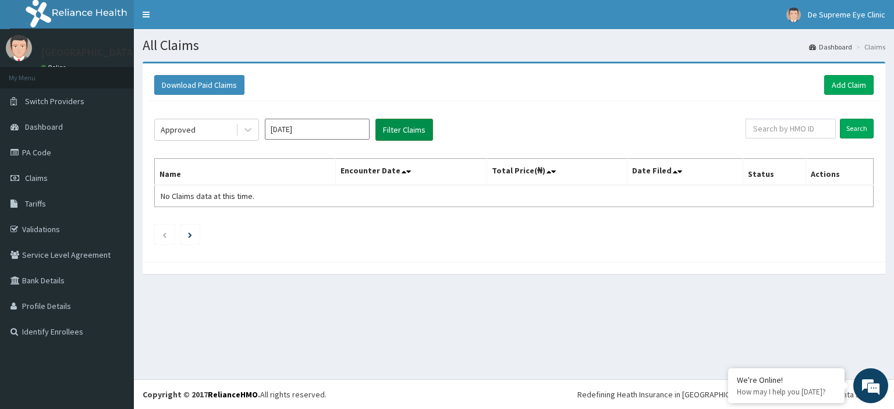
click at [401, 138] on button "Filter Claims" at bounding box center [404, 130] width 58 height 22
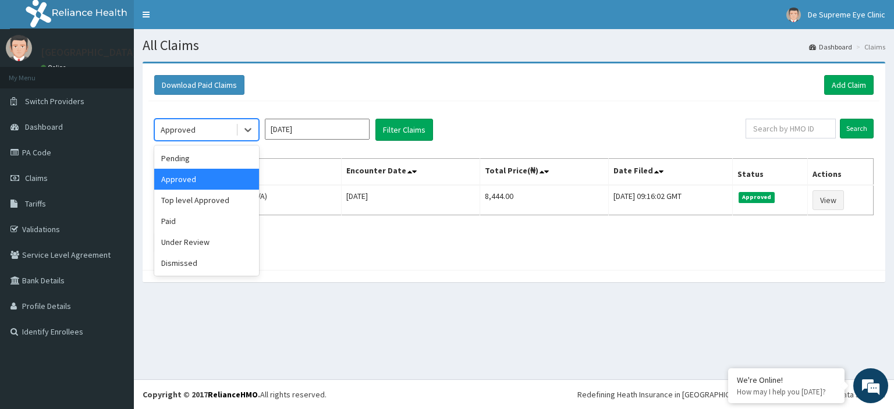
click at [215, 242] on div "Under Review" at bounding box center [206, 242] width 105 height 21
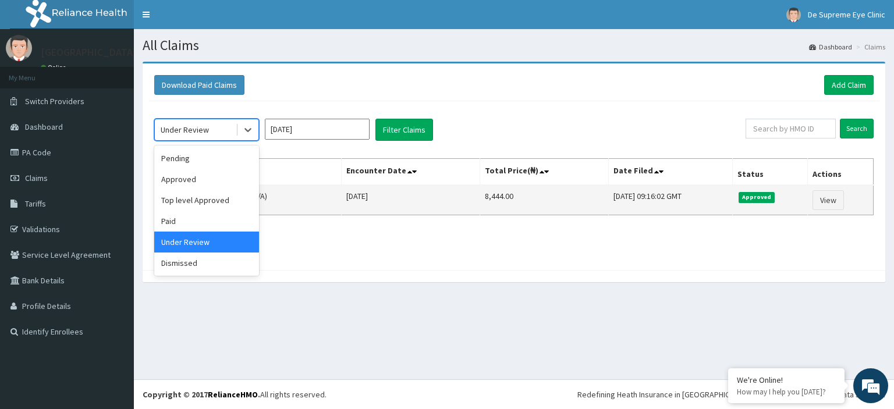
click at [365, 212] on td "Sat Aug 16 2025" at bounding box center [410, 200] width 139 height 30
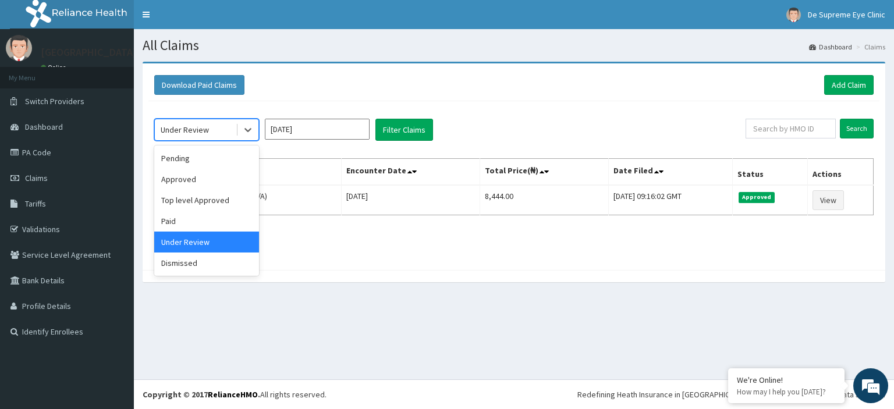
click at [568, 279] on div at bounding box center [514, 276] width 743 height 12
click at [207, 157] on div "Pending" at bounding box center [206, 158] width 105 height 21
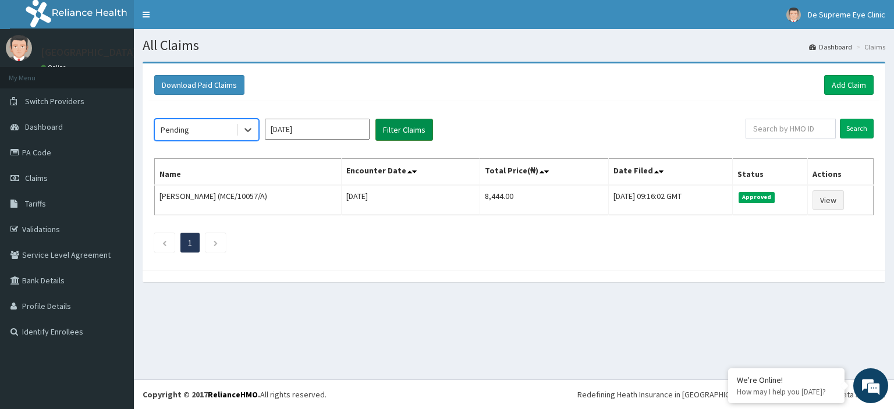
click at [405, 123] on button "Filter Claims" at bounding box center [404, 130] width 58 height 22
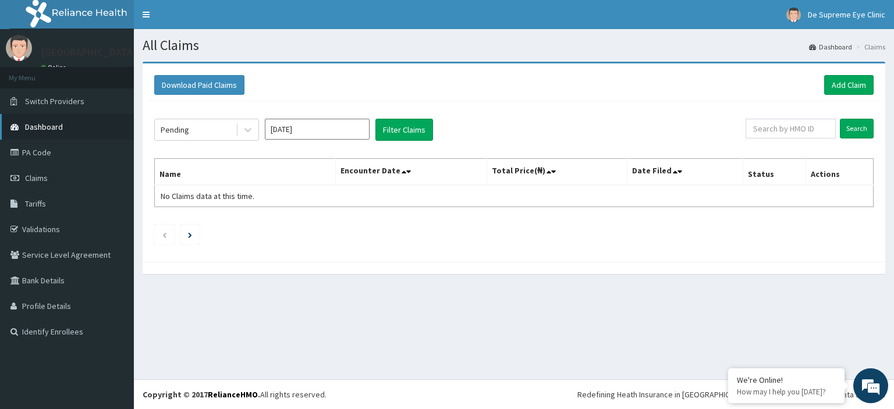
click at [70, 129] on link "Dashboard" at bounding box center [67, 127] width 134 height 26
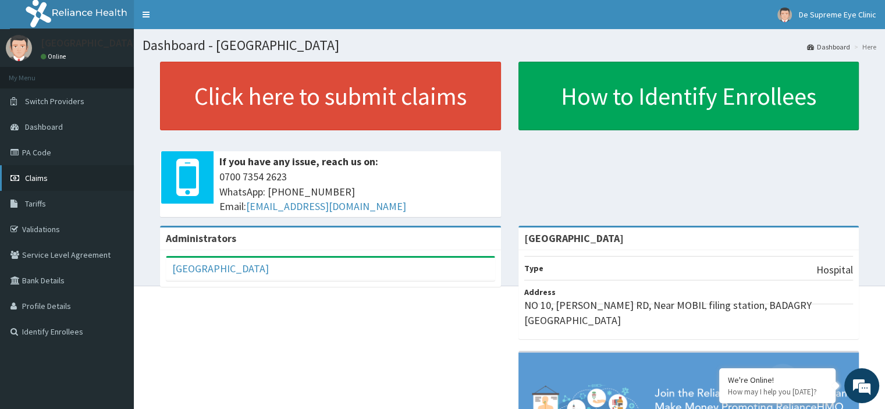
click at [35, 182] on span "Claims" at bounding box center [36, 178] width 23 height 10
click at [56, 154] on link "PA Code" at bounding box center [67, 153] width 134 height 26
click at [38, 152] on link "PA Code" at bounding box center [67, 153] width 134 height 26
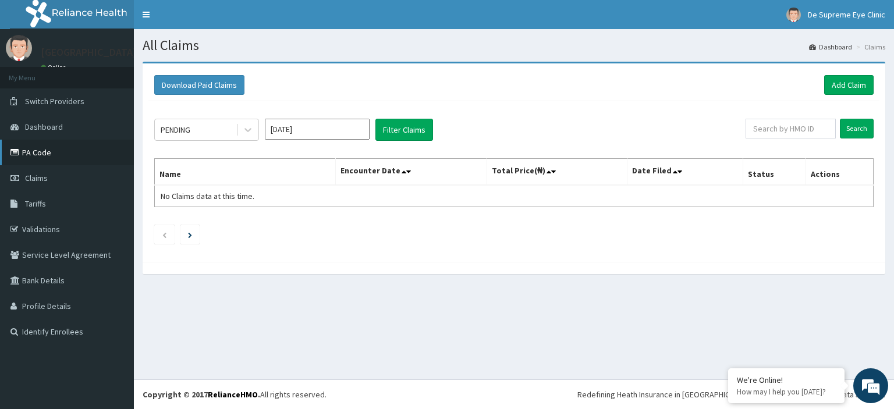
click at [37, 155] on link "PA Code" at bounding box center [67, 153] width 134 height 26
click at [835, 85] on link "Add Claim" at bounding box center [848, 85] width 49 height 20
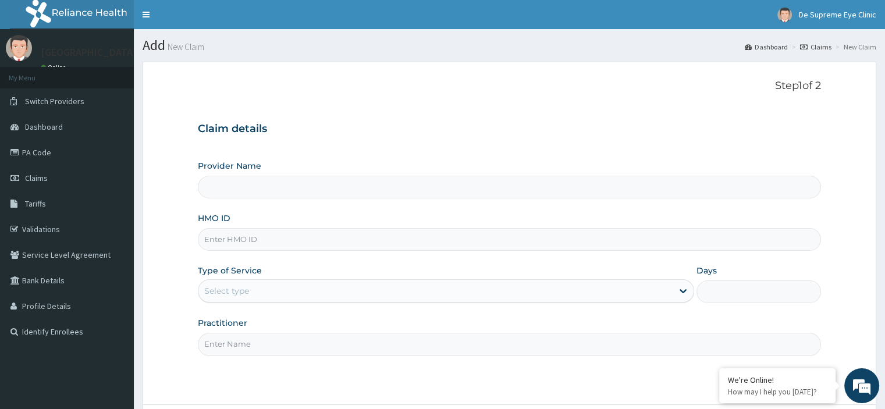
type input "[GEOGRAPHIC_DATA]"
click at [631, 106] on div "Step 1 of 2 Claim details Provider Name A-Harmony Hospital HMO ID Type of Servi…" at bounding box center [509, 233] width 623 height 307
click at [240, 238] on input "HMO ID" at bounding box center [509, 239] width 623 height 23
paste input "PRS/10368/B"
click at [245, 240] on input "PRS/10368/B" at bounding box center [509, 239] width 623 height 23
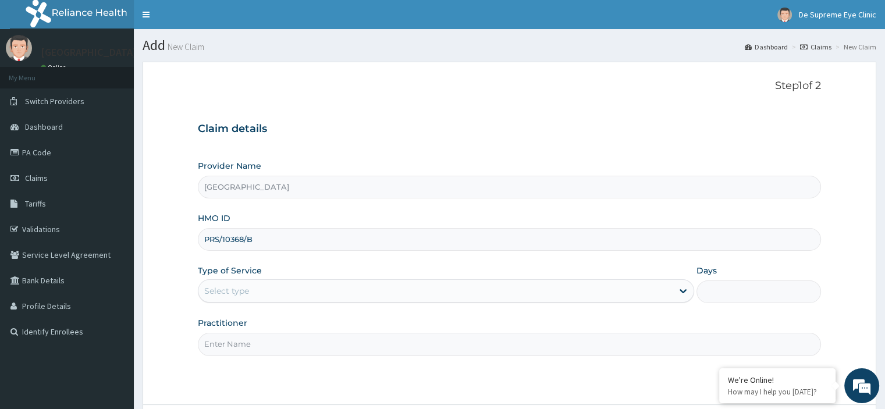
click at [222, 239] on input "PRS/10368/B" at bounding box center [509, 239] width 623 height 23
type input "PRS/10368/B"
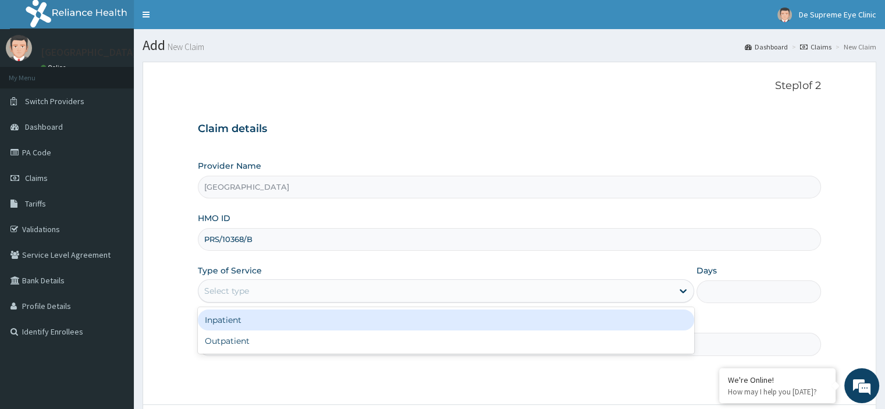
click at [212, 288] on div "Select type" at bounding box center [226, 291] width 45 height 12
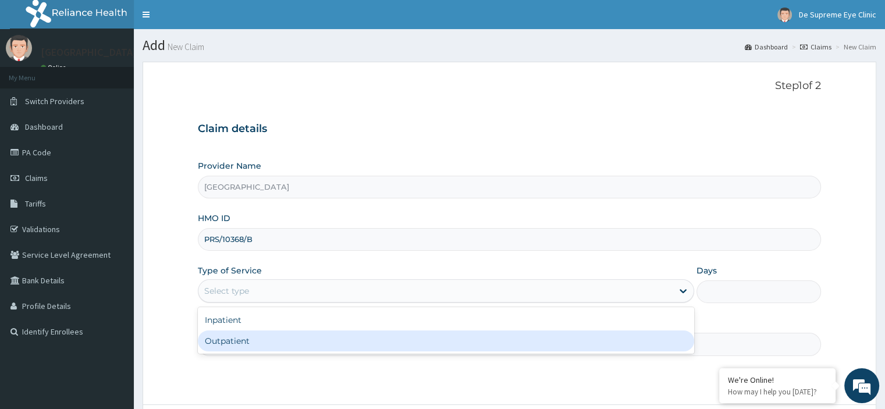
click at [218, 343] on div "Outpatient" at bounding box center [446, 341] width 497 height 21
type input "1"
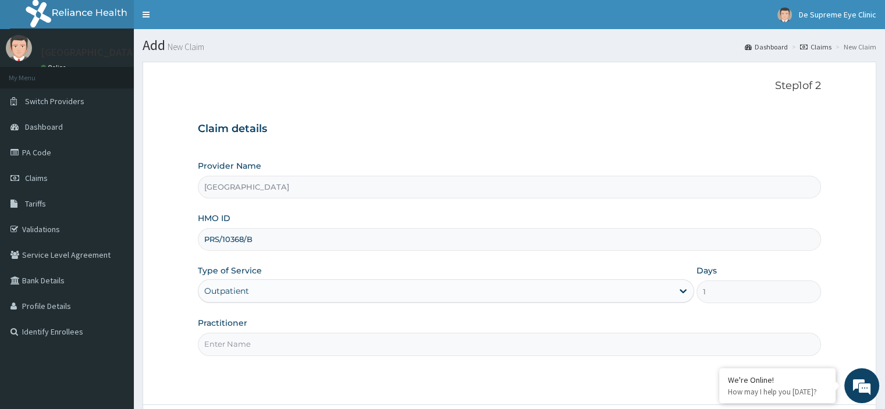
click at [224, 349] on input "Practitioner" at bounding box center [509, 344] width 623 height 23
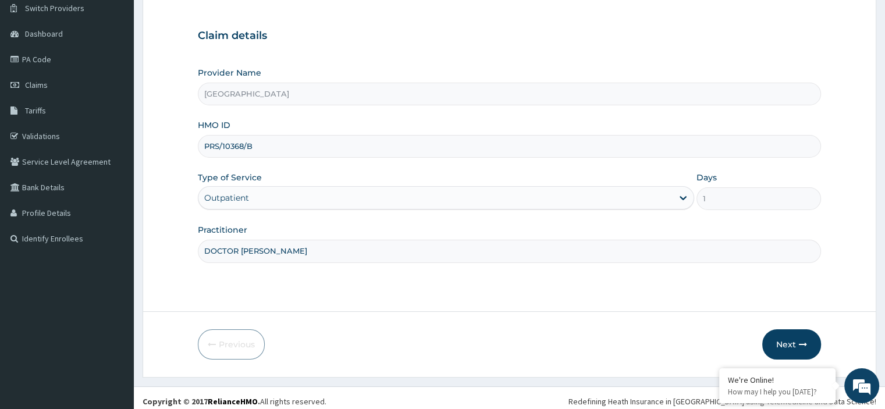
scroll to position [100, 0]
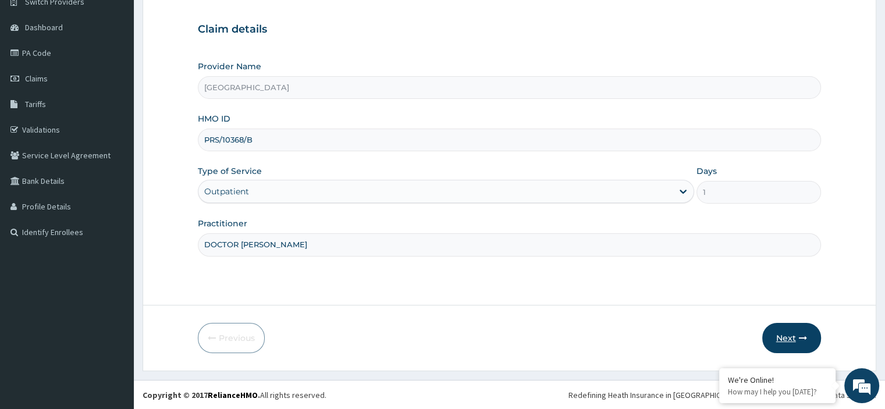
type input "DOCTOR HARMONY"
click at [789, 340] on button "Next" at bounding box center [792, 338] width 59 height 30
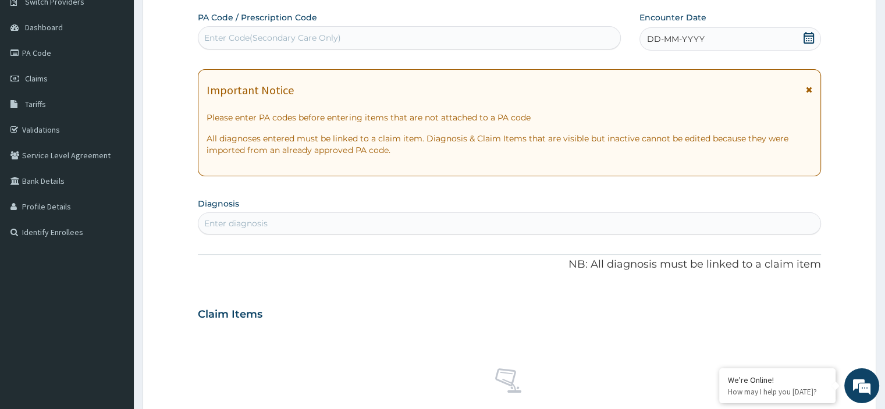
click at [277, 36] on div "Enter Code(Secondary Care Only)" at bounding box center [272, 38] width 137 height 12
paste input "PA/DEA9A1"
type input "PA/DEA9A1"
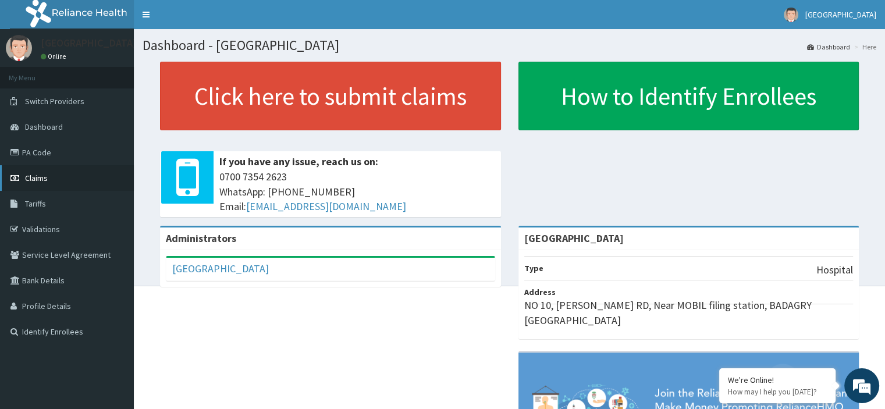
click at [56, 186] on link "Claims" at bounding box center [67, 178] width 134 height 26
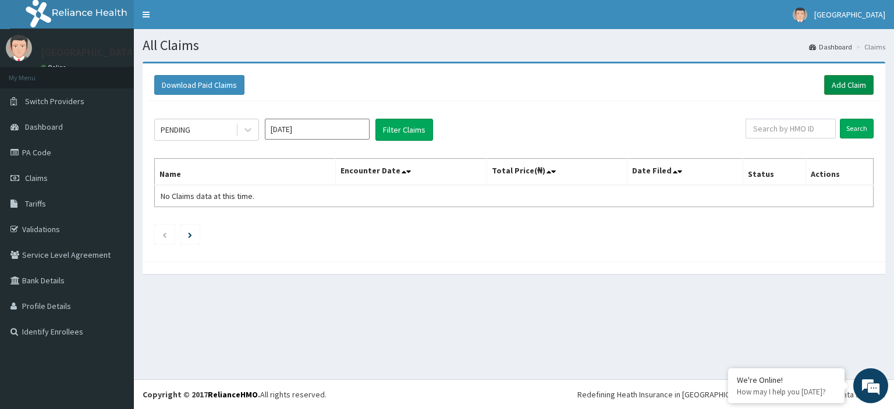
click at [856, 84] on link "Add Claim" at bounding box center [848, 85] width 49 height 20
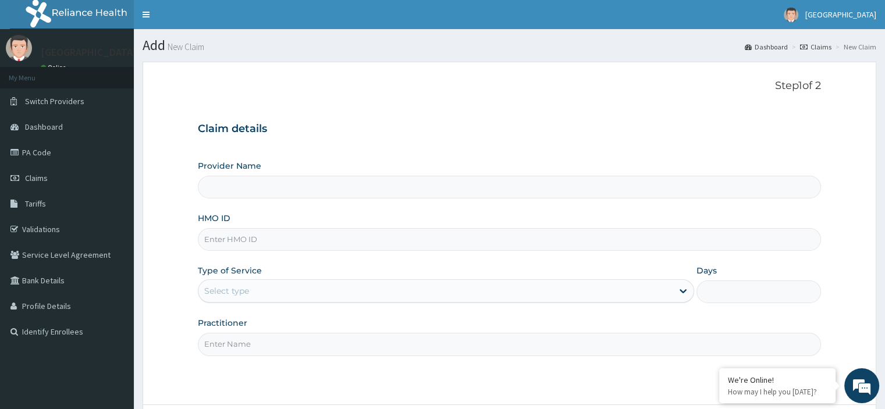
type input "[GEOGRAPHIC_DATA]"
click at [231, 240] on input "HMO ID" at bounding box center [509, 239] width 623 height 23
type input "V"
paste input "PRS/10368/B"
type input "PRS/10368/B"
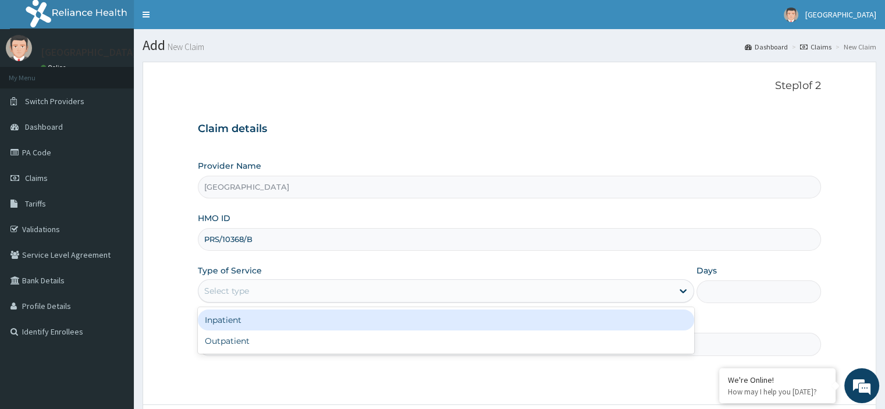
click at [265, 293] on div "Select type" at bounding box center [436, 291] width 474 height 19
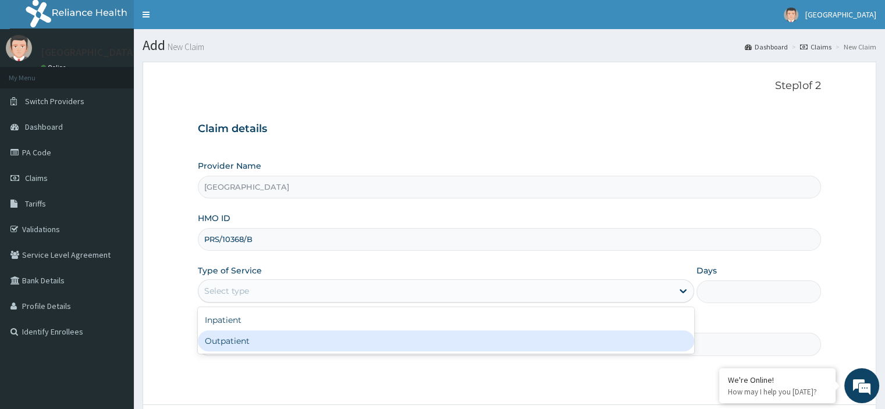
click at [240, 346] on div "Outpatient" at bounding box center [446, 341] width 497 height 21
type input "1"
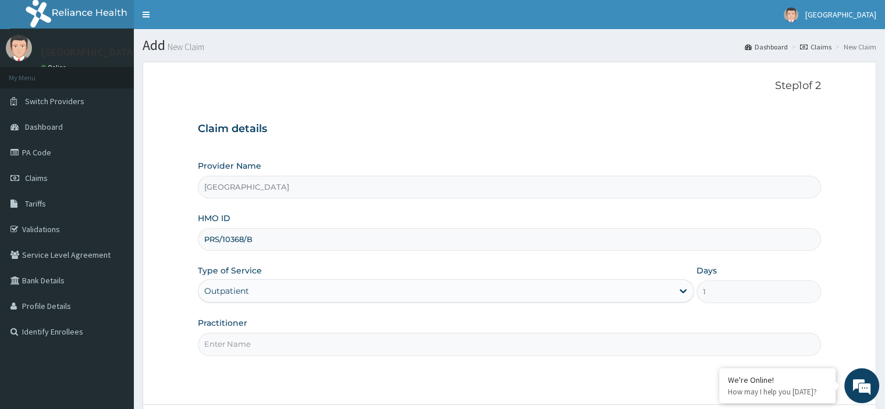
click at [240, 346] on input "Practitioner" at bounding box center [509, 344] width 623 height 23
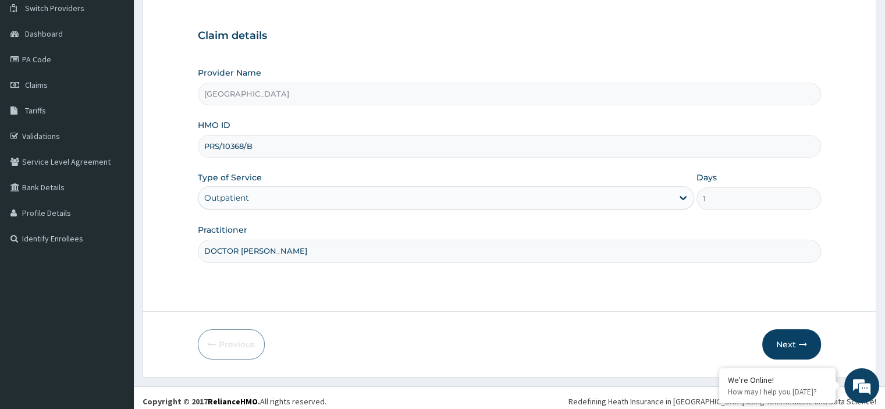
scroll to position [100, 0]
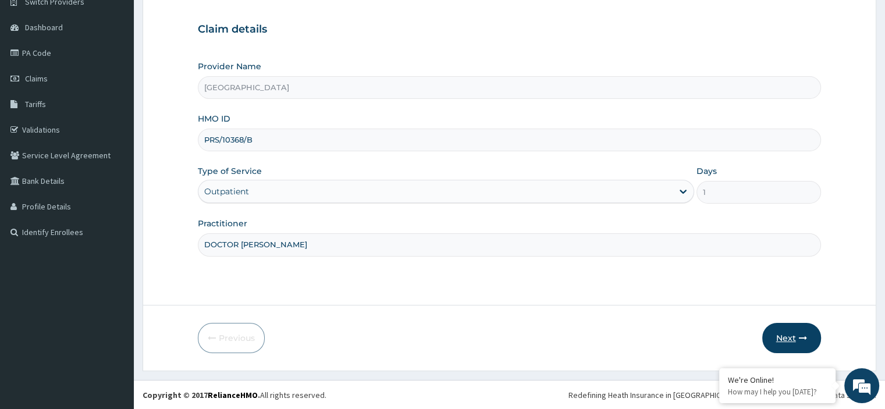
type input "DOCTOR [PERSON_NAME]"
click at [808, 331] on button "Next" at bounding box center [792, 338] width 59 height 30
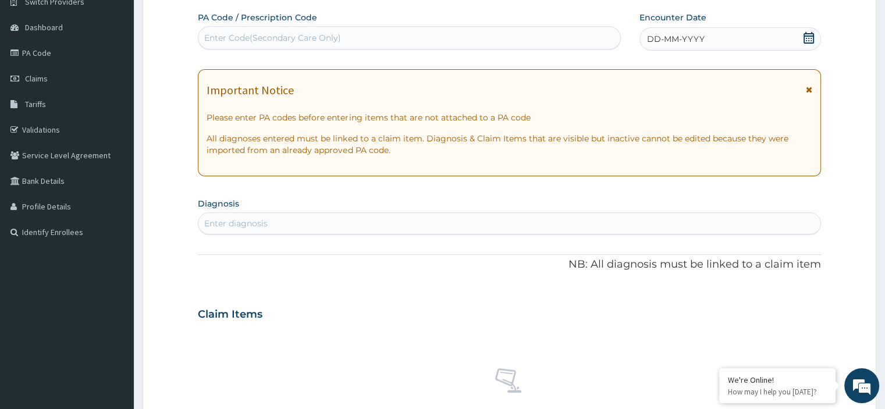
click at [226, 40] on div "Enter Code(Secondary Care Only)" at bounding box center [272, 38] width 137 height 12
paste input "PA/DEA9A1"
type input "PA/DEA9A1"
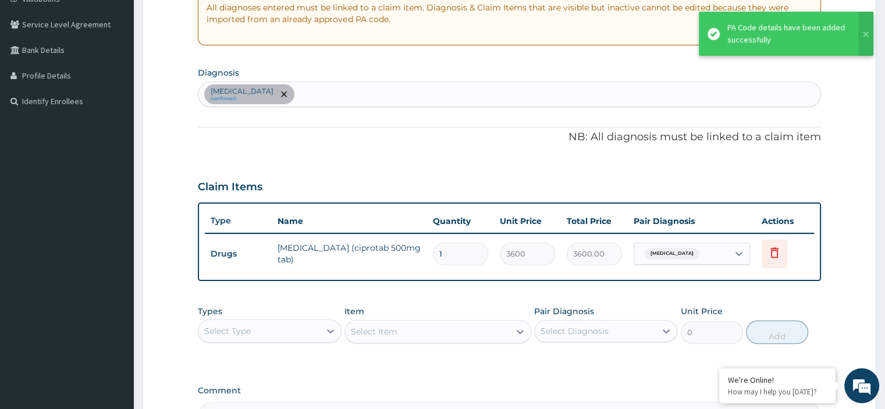
scroll to position [232, 0]
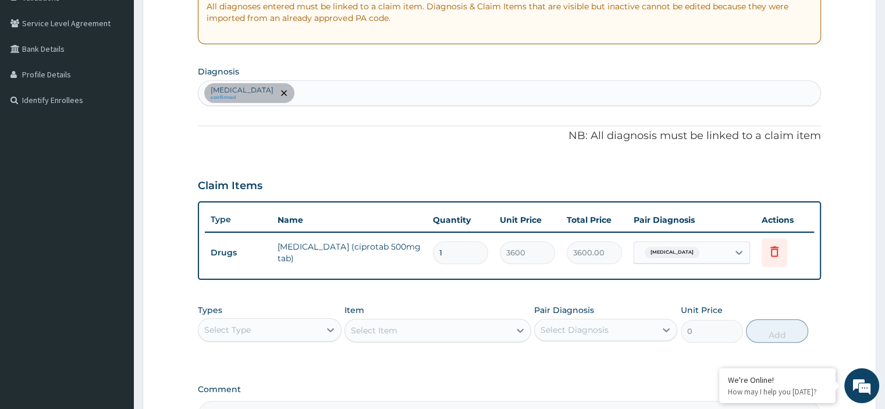
click at [263, 97] on div "[MEDICAL_DATA] confirmed" at bounding box center [510, 93] width 622 height 24
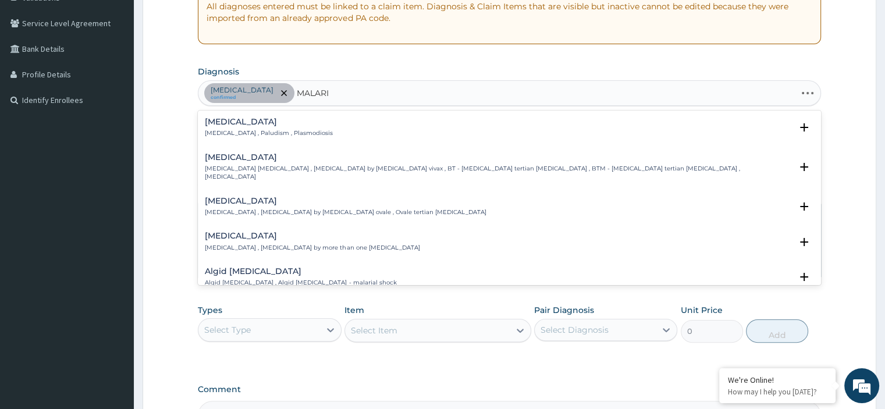
type input "[MEDICAL_DATA]"
click at [254, 123] on h4 "[MEDICAL_DATA]" at bounding box center [269, 122] width 128 height 9
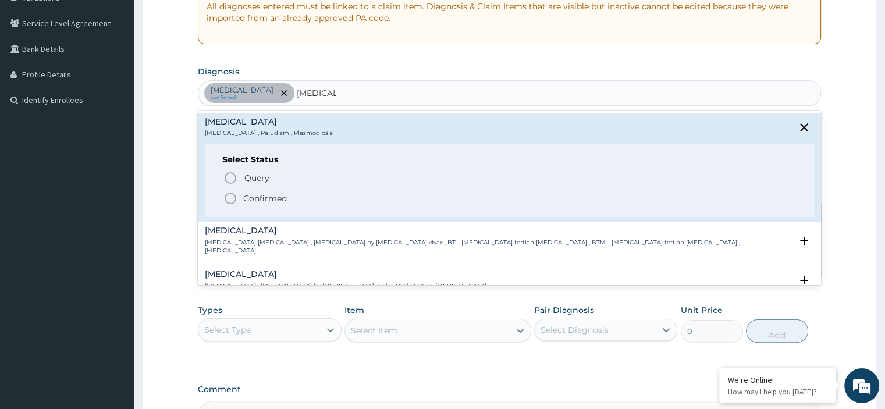
click at [226, 203] on icon "status option filled" at bounding box center [231, 199] width 14 height 14
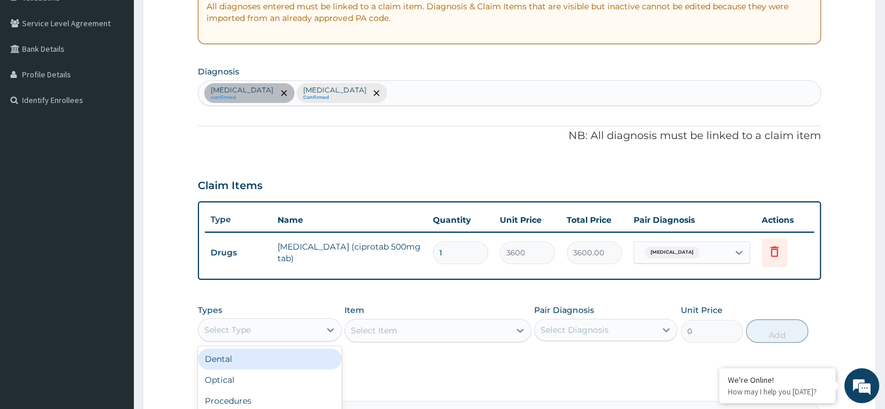
click at [233, 326] on div "Select Type" at bounding box center [227, 330] width 47 height 12
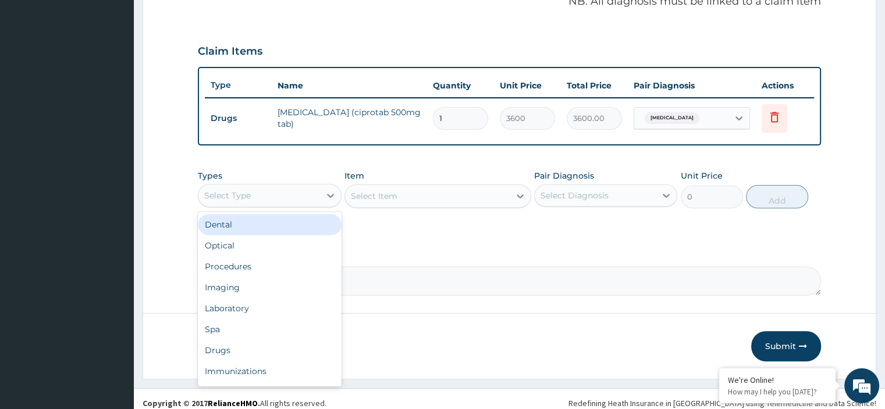
scroll to position [373, 0]
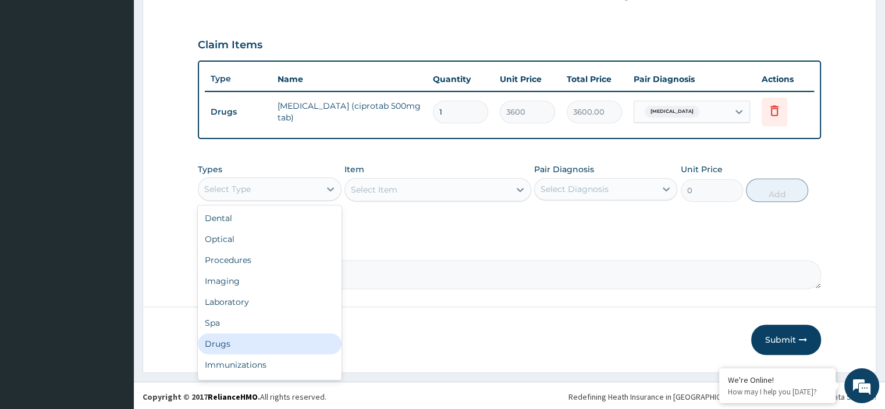
click at [233, 340] on div "Drugs" at bounding box center [269, 344] width 143 height 21
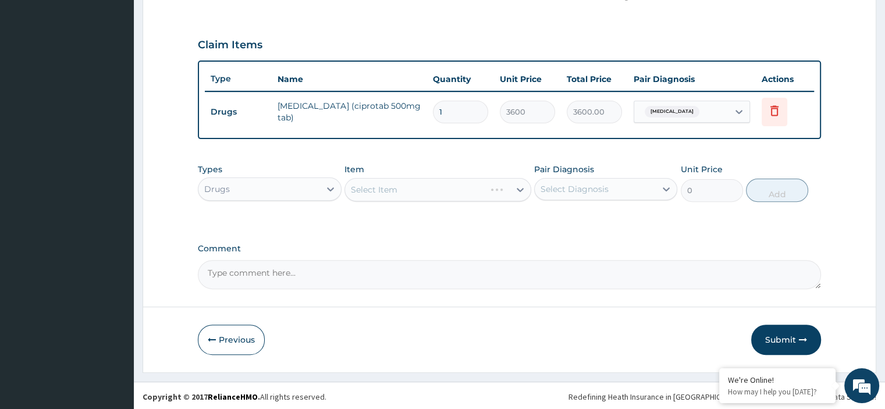
click at [405, 195] on div "Select Item" at bounding box center [438, 189] width 187 height 23
click at [408, 183] on div "Select Item" at bounding box center [427, 189] width 165 height 19
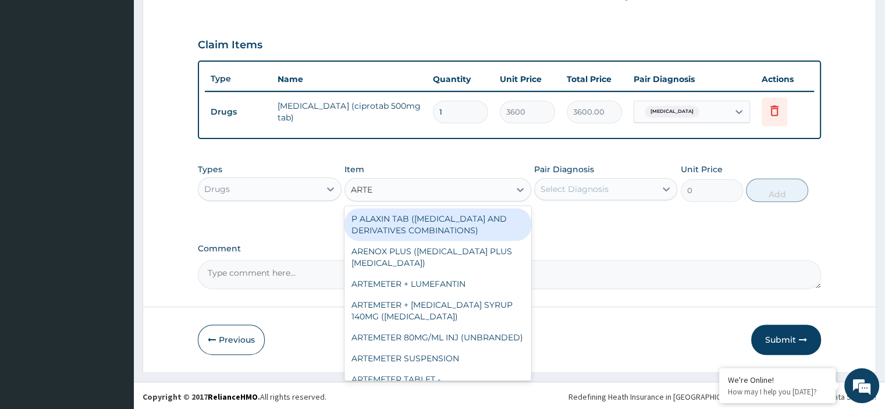
type input "ARTEM"
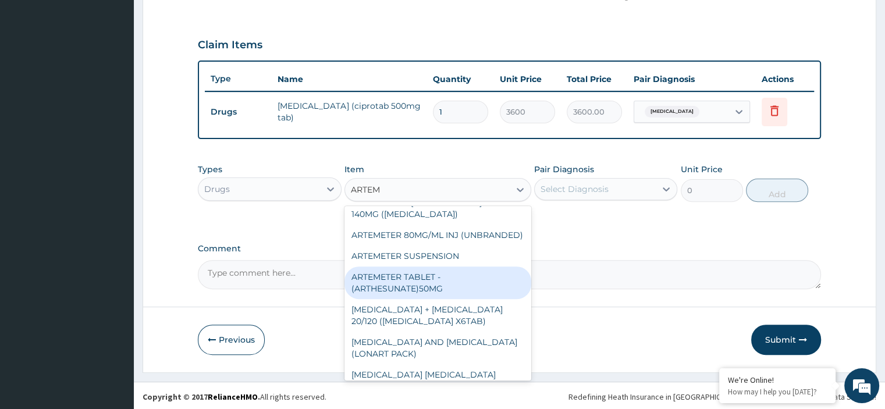
scroll to position [93, 0]
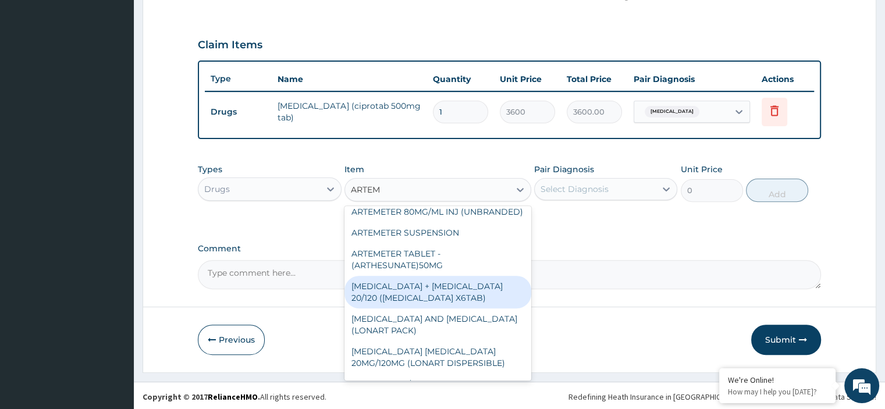
click at [464, 307] on div "ARTEMETHER + LUMEFANTRINE 20/120 (COARTEM X6TAB)" at bounding box center [438, 292] width 187 height 33
type input "1120"
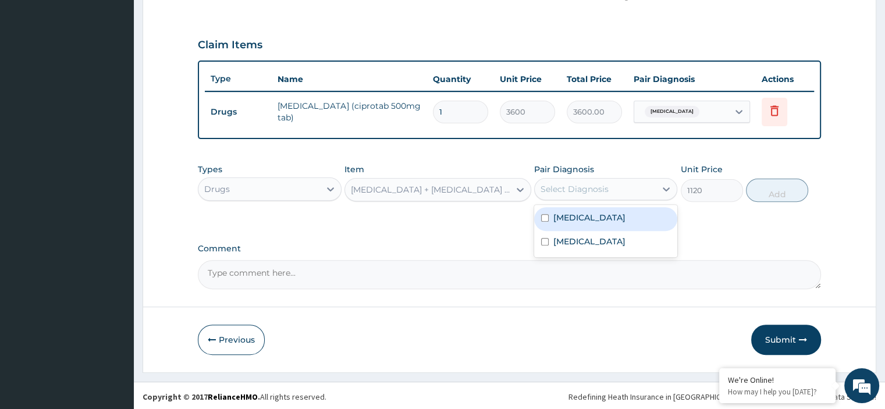
click at [570, 194] on div "Select Diagnosis" at bounding box center [595, 189] width 121 height 19
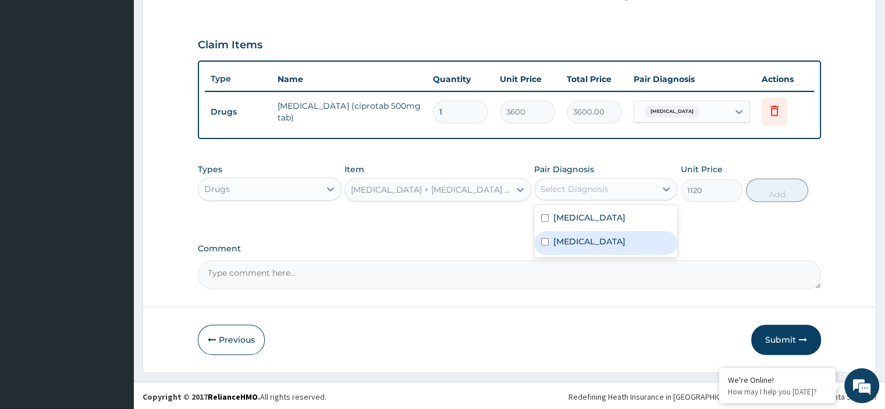
click at [557, 238] on label "Malaria" at bounding box center [590, 242] width 72 height 12
checkbox input "true"
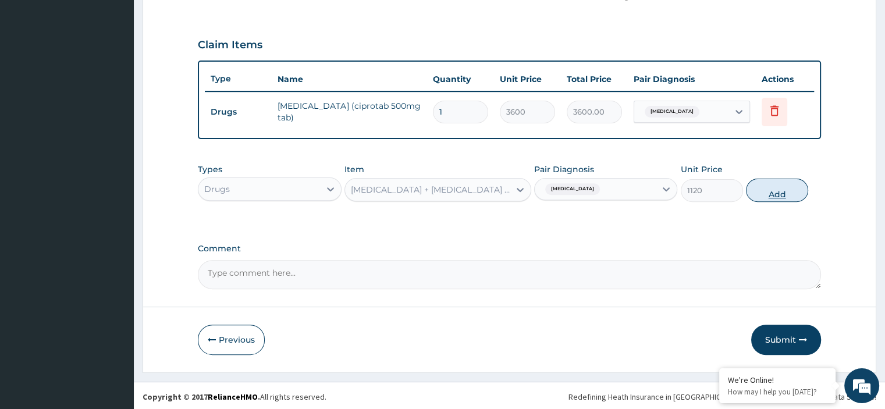
click at [779, 188] on button "Add" at bounding box center [777, 190] width 62 height 23
type input "0"
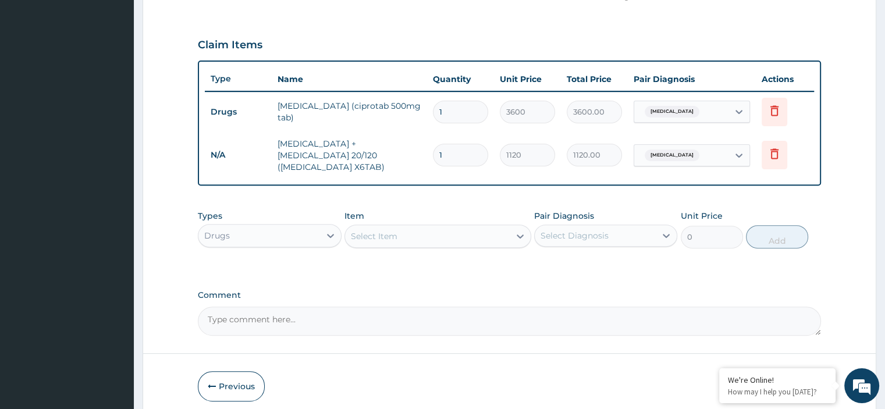
click at [428, 227] on div "Select Item" at bounding box center [427, 236] width 165 height 19
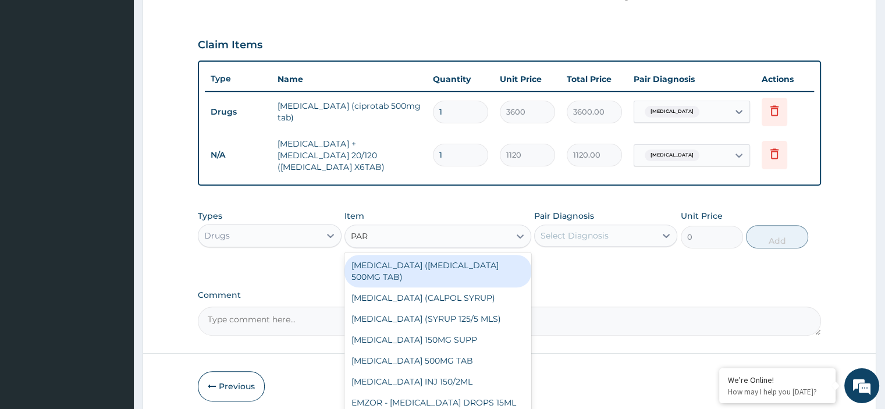
type input "PARA"
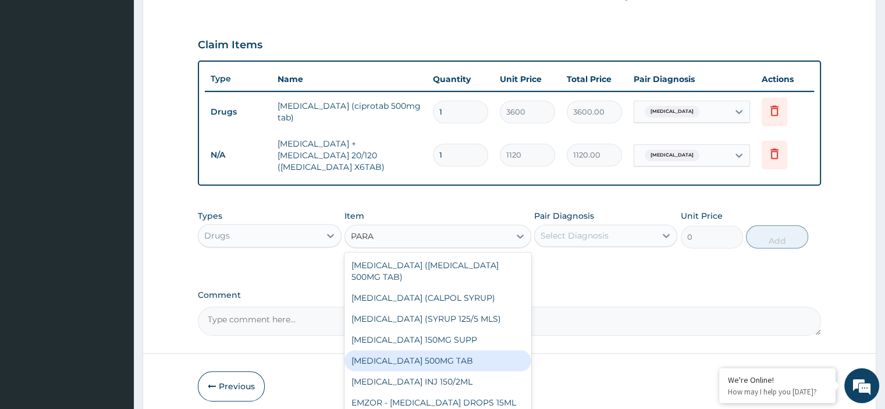
click at [428, 350] on div "PARACETAMOL 500MG TAB" at bounding box center [438, 360] width 187 height 21
type input "28"
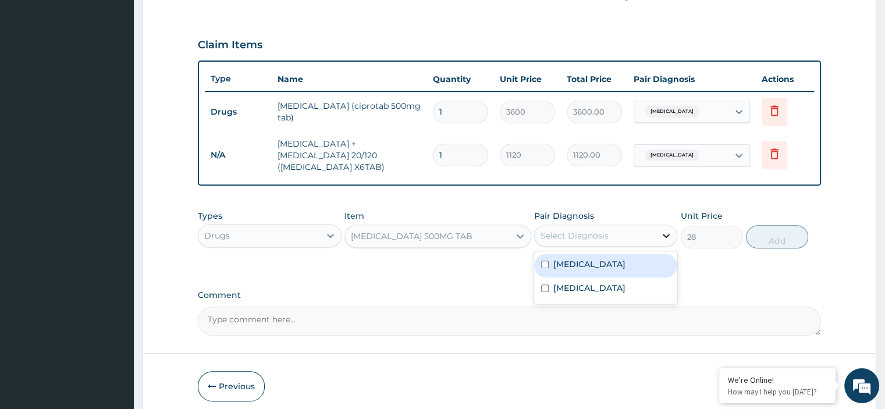
click at [668, 234] on icon at bounding box center [667, 236] width 7 height 4
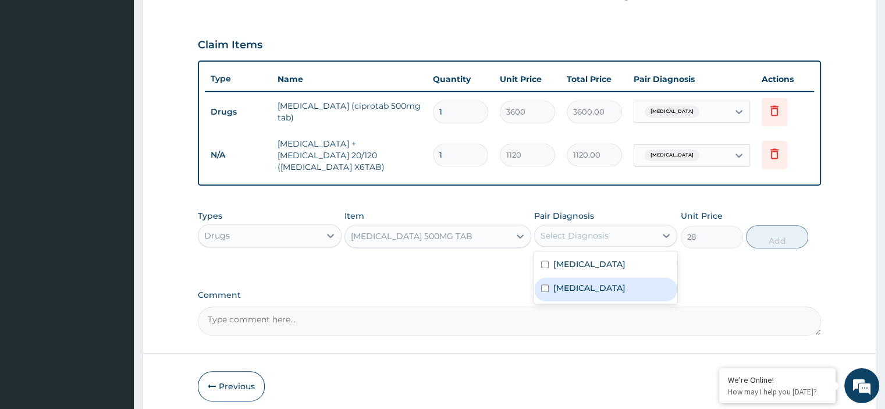
click at [557, 282] on label "[MEDICAL_DATA]" at bounding box center [590, 288] width 72 height 12
checkbox input "true"
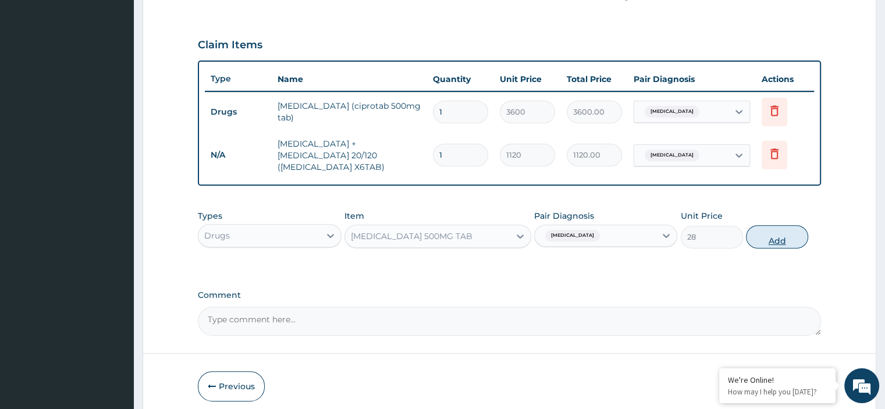
click at [764, 226] on button "Add" at bounding box center [777, 236] width 62 height 23
type input "0"
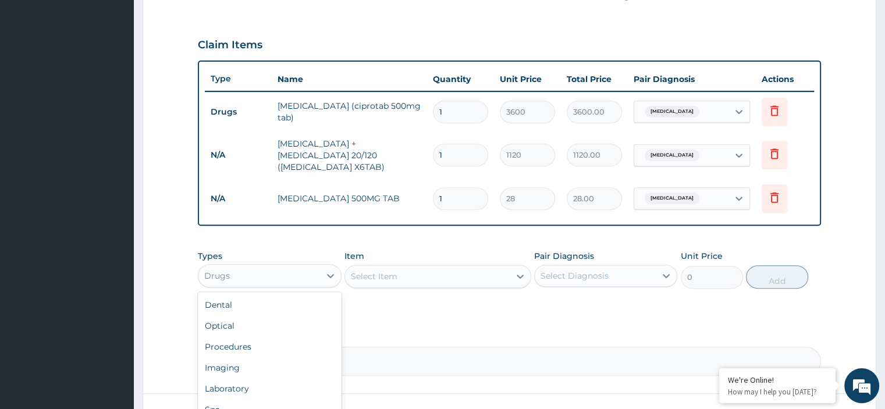
click at [269, 267] on div "Drugs" at bounding box center [259, 276] width 121 height 19
click at [445, 193] on input "1" at bounding box center [460, 198] width 55 height 23
type input "18"
type input "504.00"
type input "18"
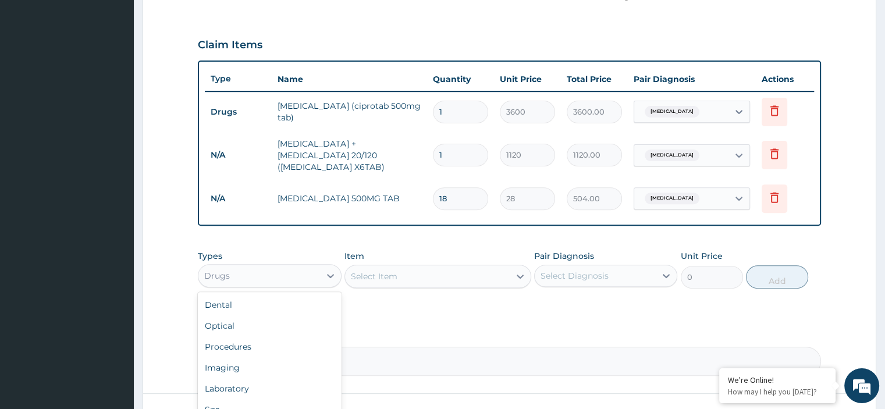
click at [283, 267] on div "Drugs" at bounding box center [259, 276] width 121 height 19
type input "M"
click at [392, 267] on div "Select Item" at bounding box center [427, 276] width 165 height 19
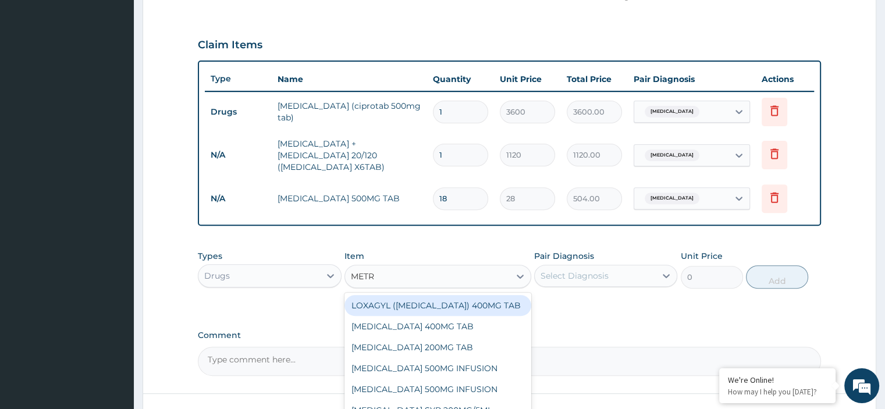
type input "METRO"
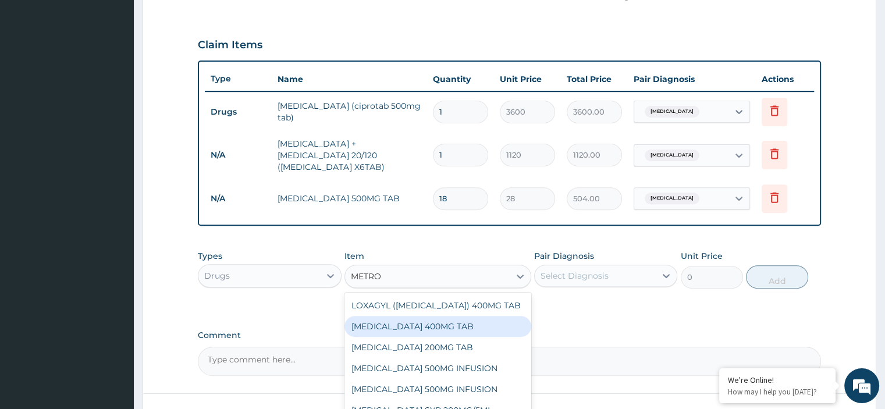
click at [430, 320] on div "[MEDICAL_DATA] 400MG TAB" at bounding box center [438, 326] width 187 height 21
type input "24"
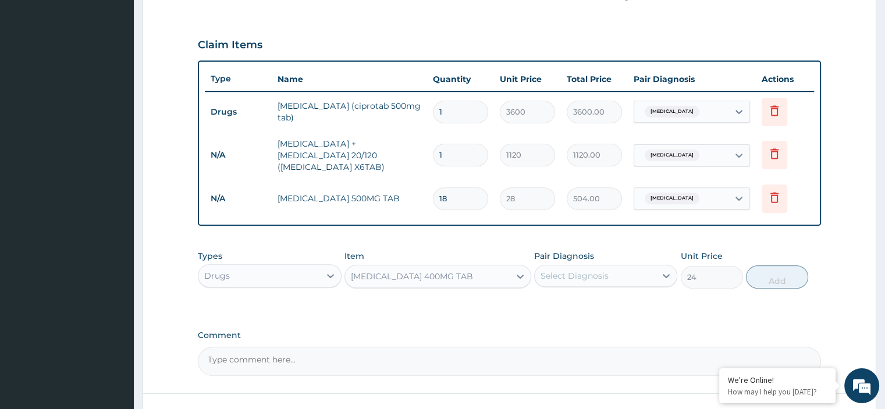
click at [589, 270] on div "Select Diagnosis" at bounding box center [575, 276] width 68 height 12
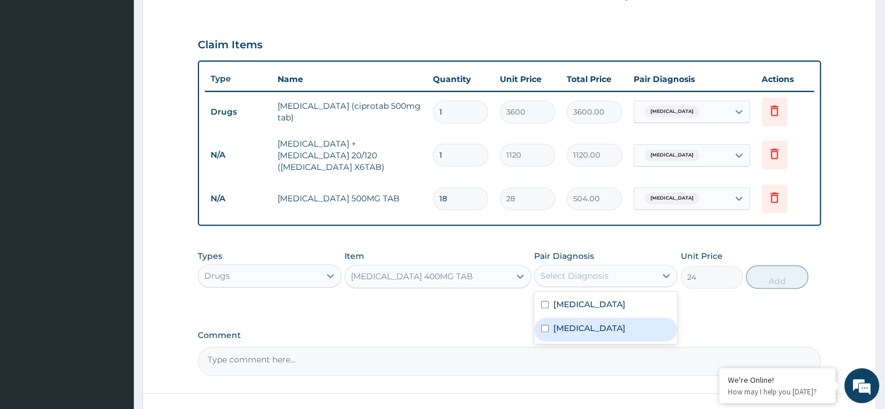
click at [550, 318] on div "[MEDICAL_DATA]" at bounding box center [605, 330] width 143 height 24
checkbox input "true"
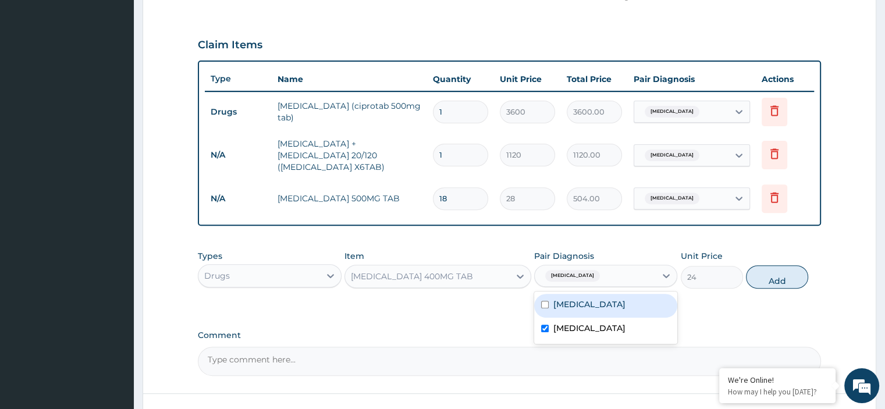
click at [550, 307] on div "[MEDICAL_DATA]" at bounding box center [605, 306] width 143 height 24
checkbox input "true"
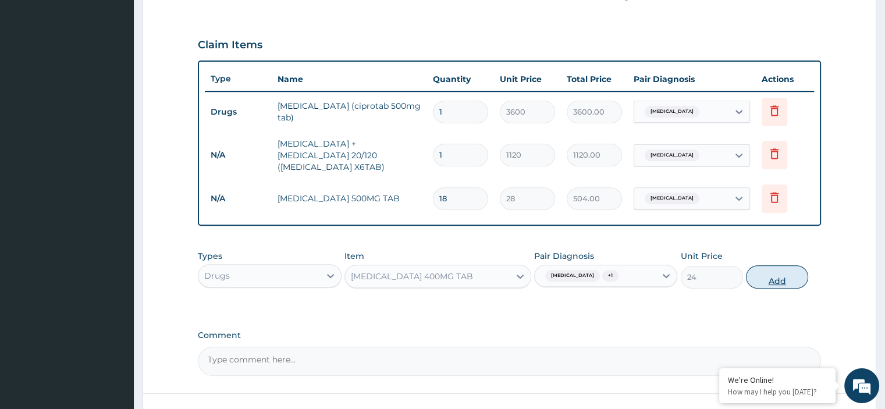
click at [792, 272] on div "Types Drugs Item METRONIDAZOLE 400MG TAB Pair Diagnosis Malaria + 1 Unit Price …" at bounding box center [509, 270] width 623 height 50
click at [792, 272] on button "Add" at bounding box center [777, 276] width 62 height 23
type input "0"
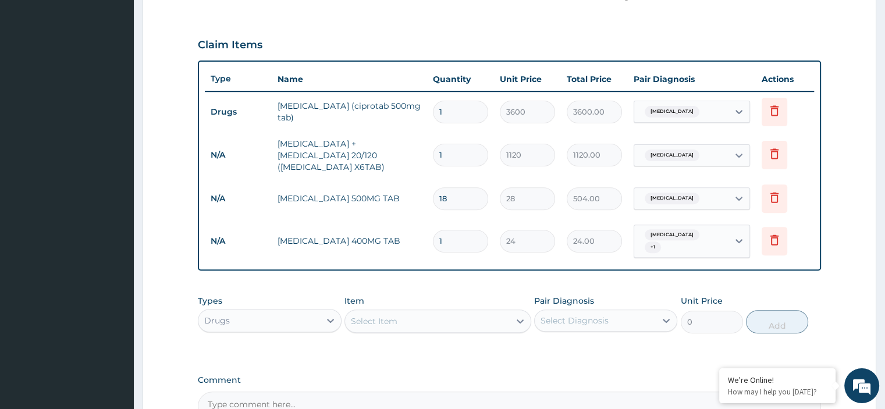
type input "15"
type input "360.00"
type input "15"
click at [256, 311] on div "Drugs" at bounding box center [259, 320] width 121 height 19
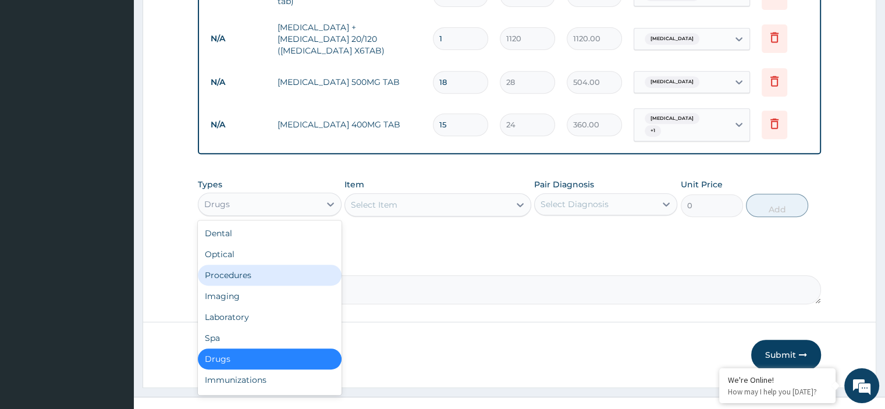
scroll to position [493, 0]
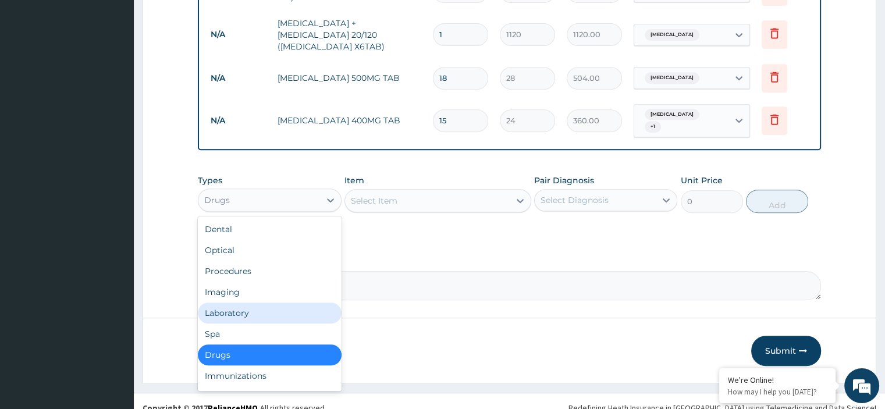
click at [313, 303] on div "Laboratory" at bounding box center [269, 313] width 143 height 21
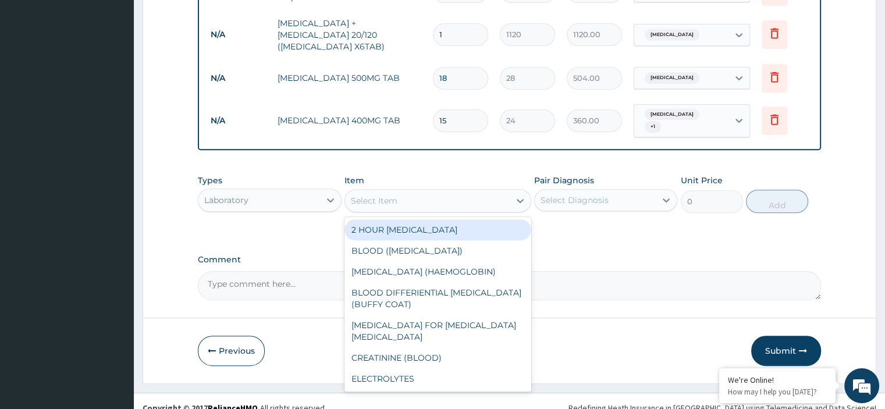
click at [415, 192] on div "Select Item" at bounding box center [427, 201] width 165 height 19
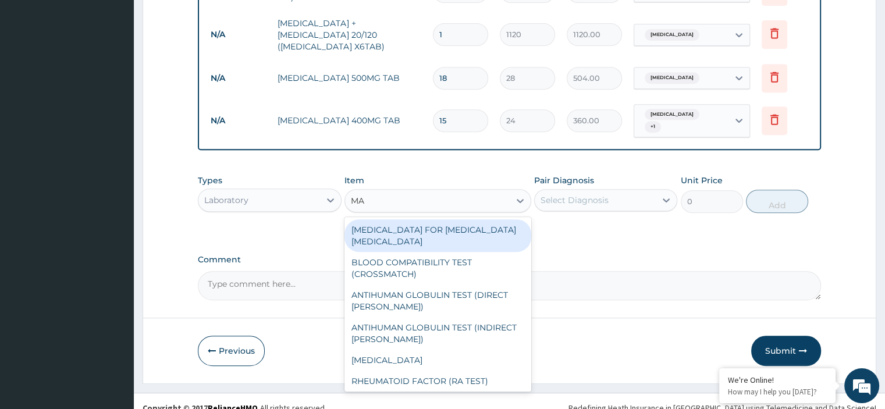
type input "MAL"
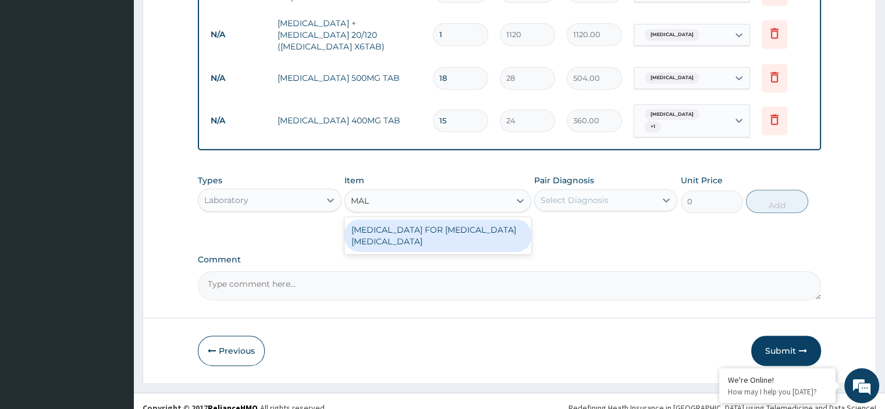
click at [459, 222] on div "[MEDICAL_DATA] FOR [MEDICAL_DATA] [MEDICAL_DATA]" at bounding box center [438, 235] width 187 height 33
type input "1540"
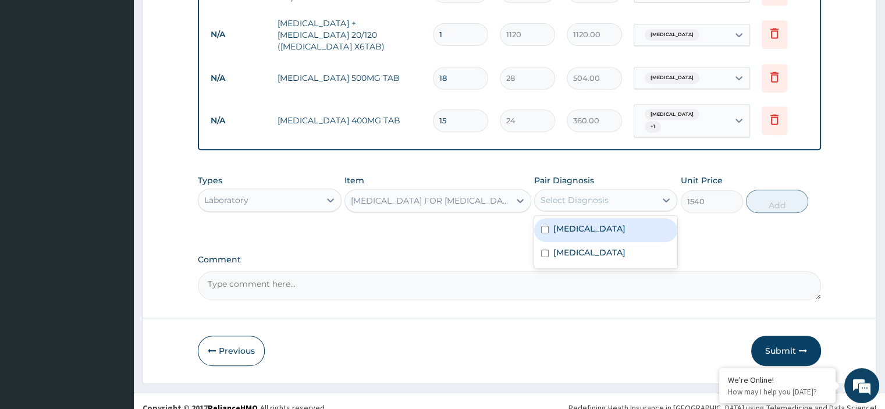
click at [559, 194] on div "Select Diagnosis" at bounding box center [575, 200] width 68 height 12
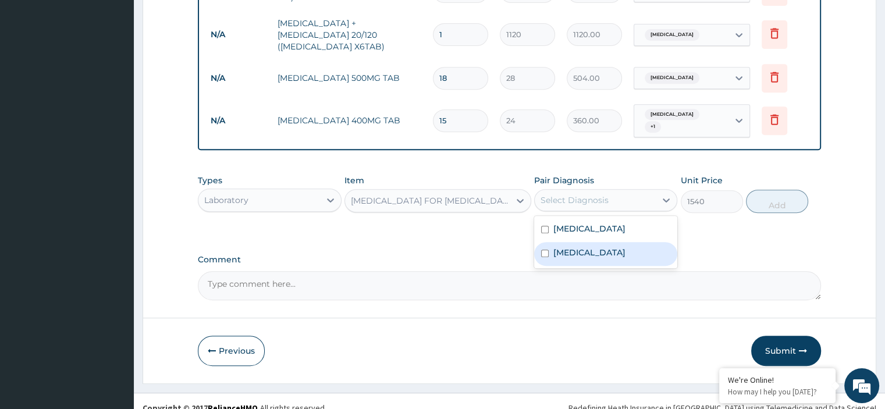
click at [559, 247] on label "[MEDICAL_DATA]" at bounding box center [590, 253] width 72 height 12
checkbox input "true"
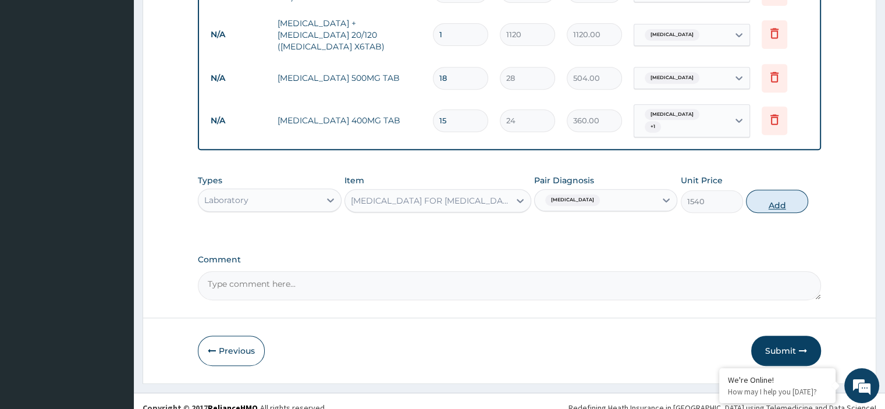
click at [771, 190] on button "Add" at bounding box center [777, 201] width 62 height 23
type input "0"
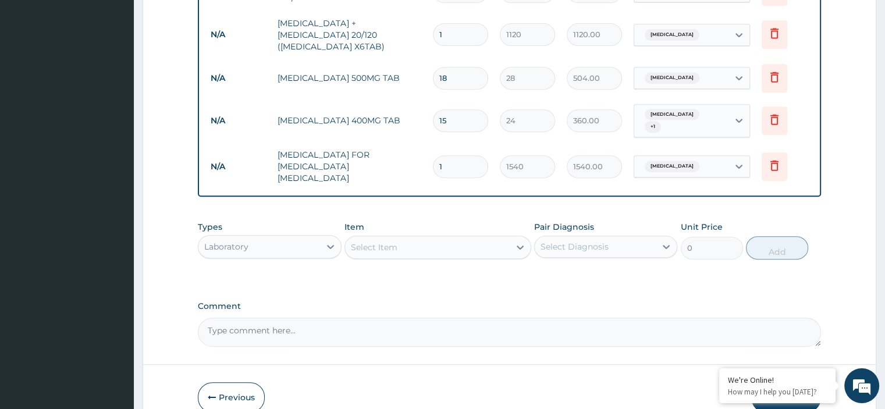
click at [463, 238] on div "Select Item" at bounding box center [427, 247] width 165 height 19
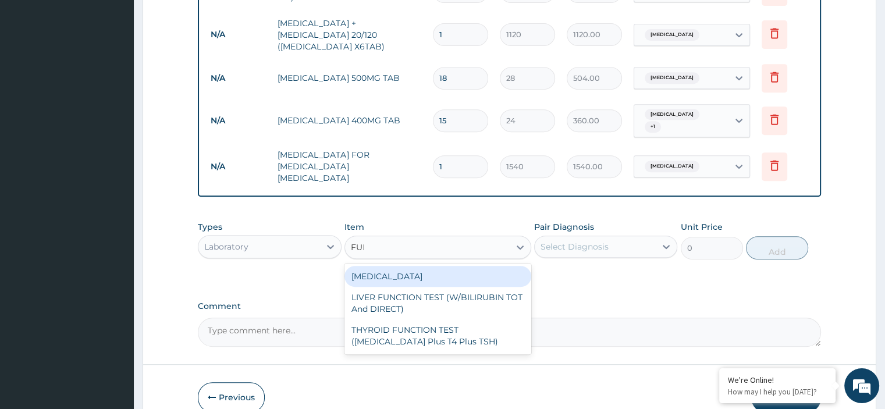
type input "FULL"
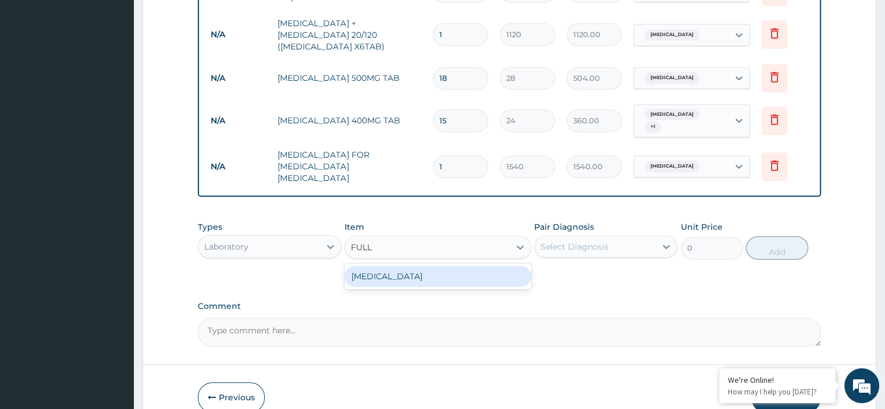
click at [466, 266] on div "FULL BLOOD COUNT" at bounding box center [438, 276] width 187 height 21
type input "2660"
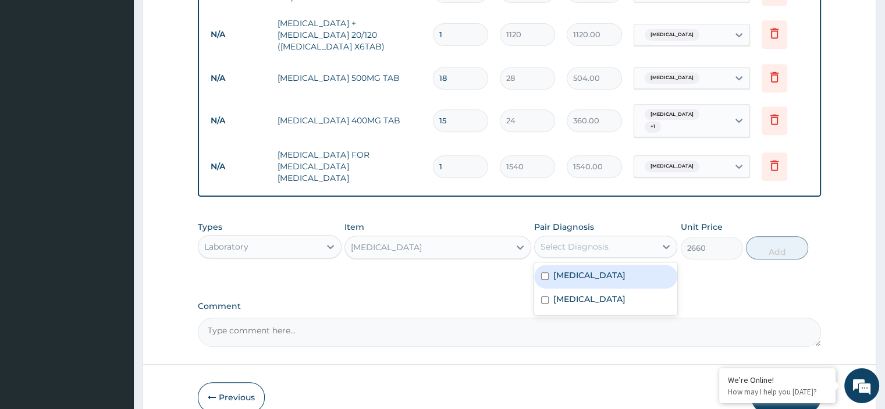
click at [597, 241] on div "Select Diagnosis" at bounding box center [575, 247] width 68 height 12
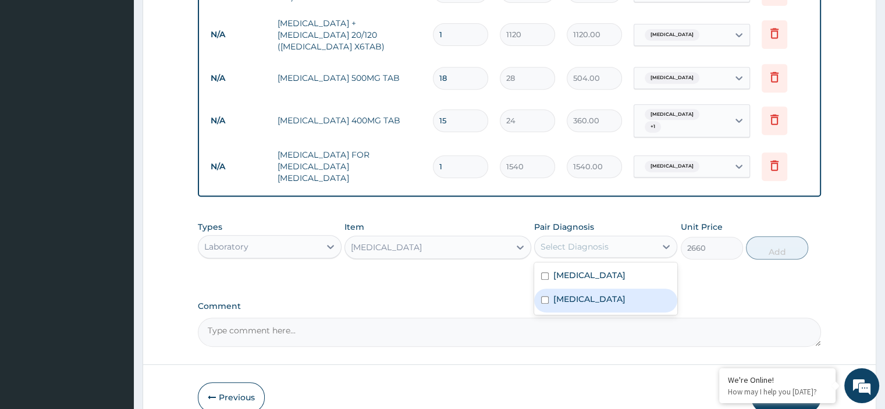
click at [547, 296] on input "checkbox" at bounding box center [545, 300] width 8 height 8
checkbox input "true"
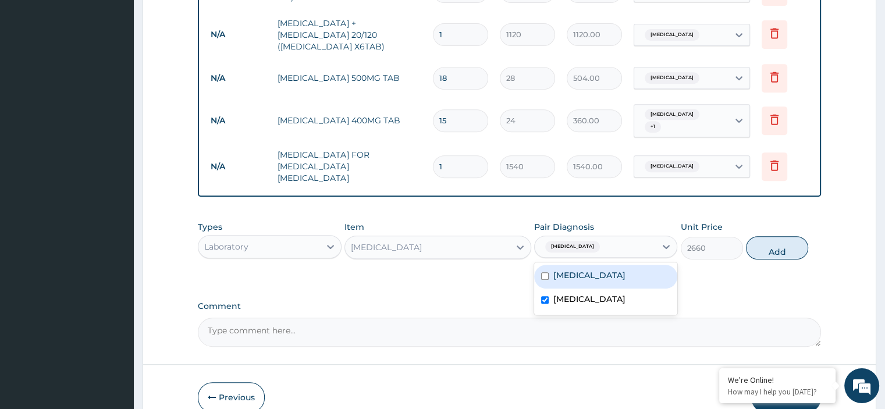
click at [543, 272] on input "checkbox" at bounding box center [545, 276] width 8 height 8
checkbox input "true"
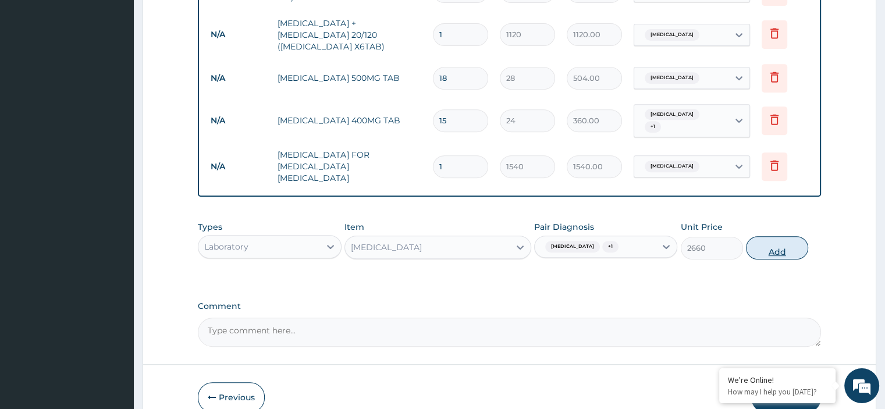
click at [786, 236] on button "Add" at bounding box center [777, 247] width 62 height 23
type input "0"
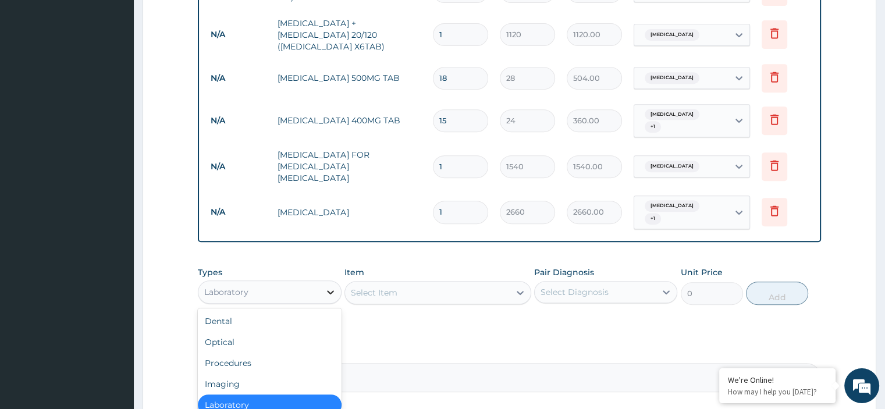
click at [325, 286] on icon at bounding box center [331, 292] width 12 height 12
click at [267, 353] on div "Procedures" at bounding box center [269, 363] width 143 height 21
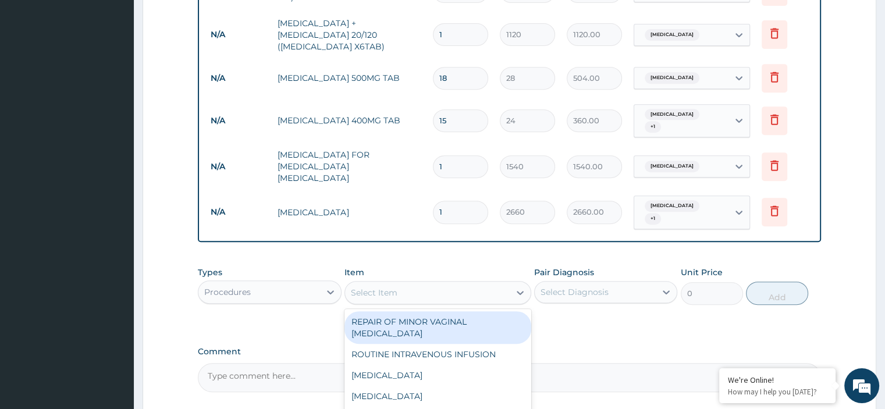
click at [523, 287] on icon at bounding box center [521, 293] width 12 height 12
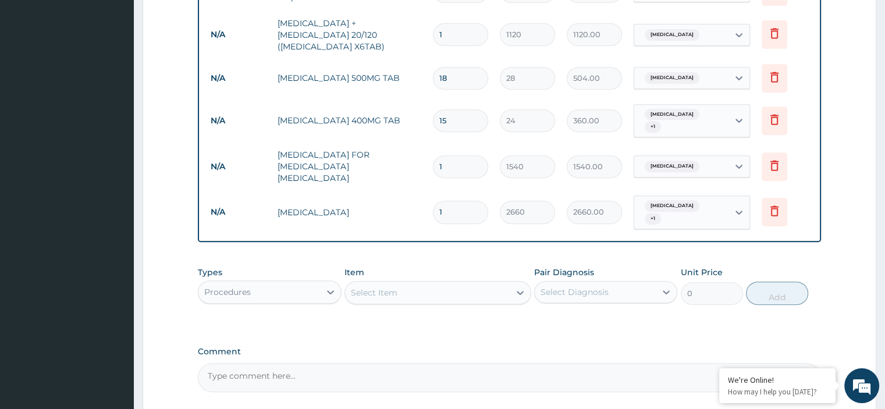
click at [460, 284] on div "Select Item" at bounding box center [427, 293] width 165 height 19
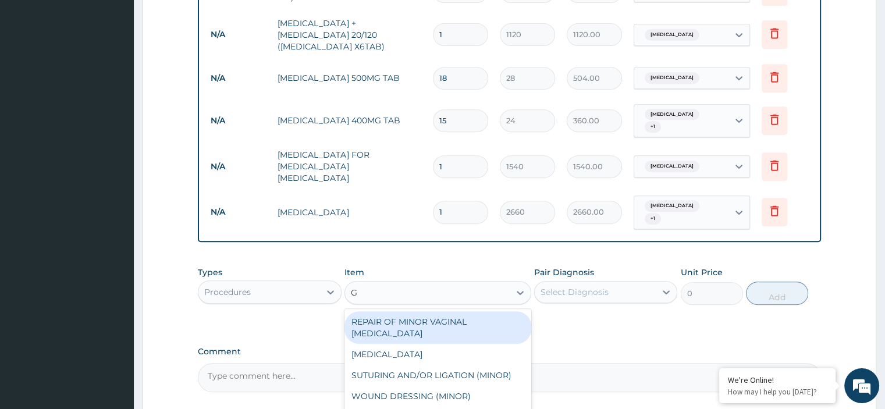
type input "GP"
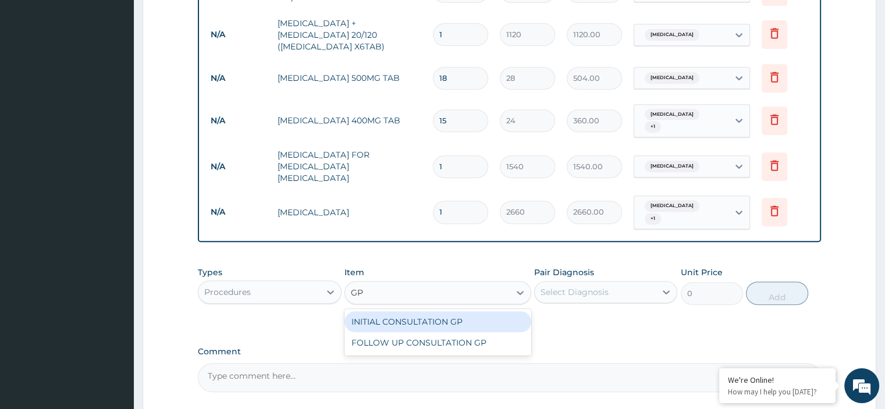
click at [453, 311] on div "INITIAL CONSULTATION GP" at bounding box center [438, 321] width 187 height 21
type input "2500"
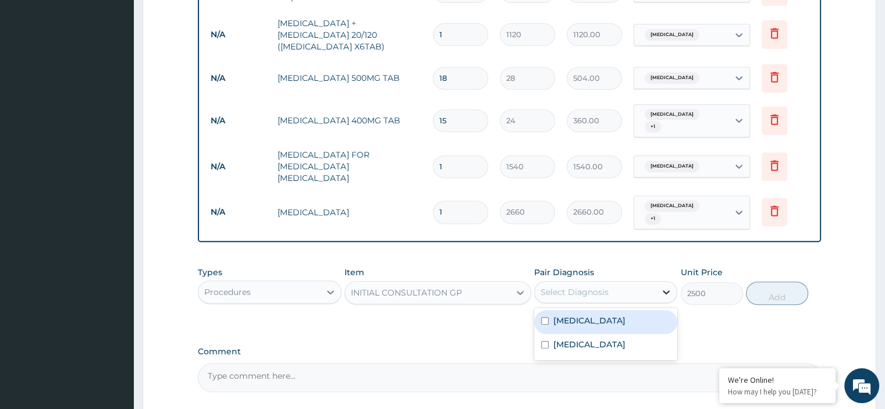
click at [662, 286] on icon at bounding box center [667, 292] width 12 height 12
click at [604, 310] on div "Sepsis" at bounding box center [605, 322] width 143 height 24
checkbox input "true"
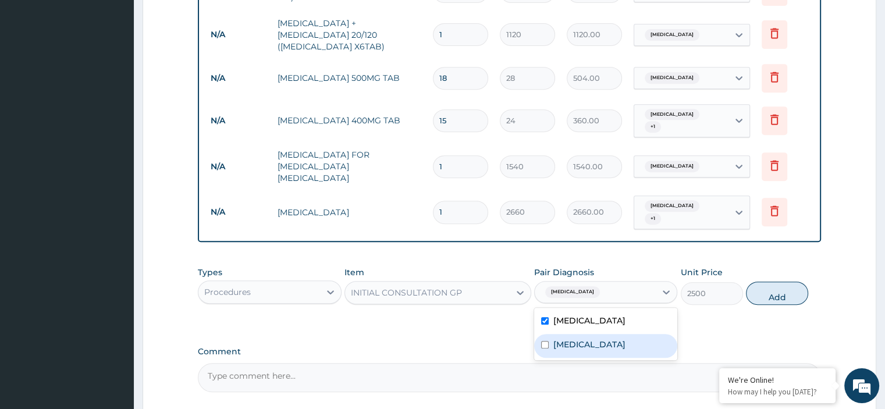
click at [577, 339] on label "Malaria" at bounding box center [590, 345] width 72 height 12
checkbox input "true"
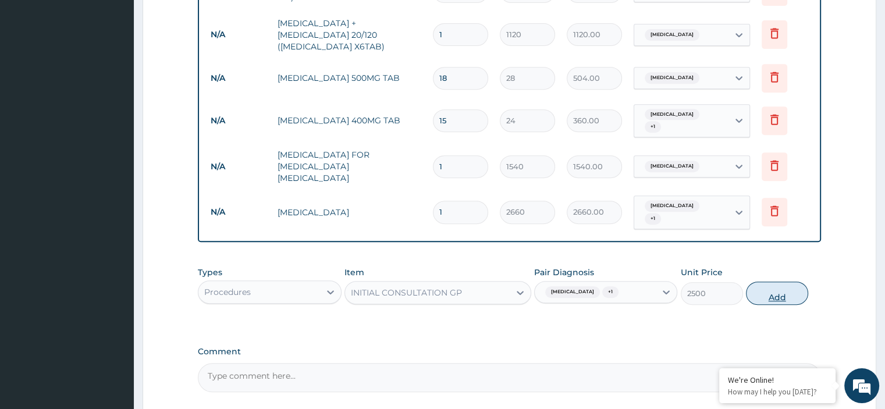
click at [780, 282] on button "Add" at bounding box center [777, 293] width 62 height 23
type input "0"
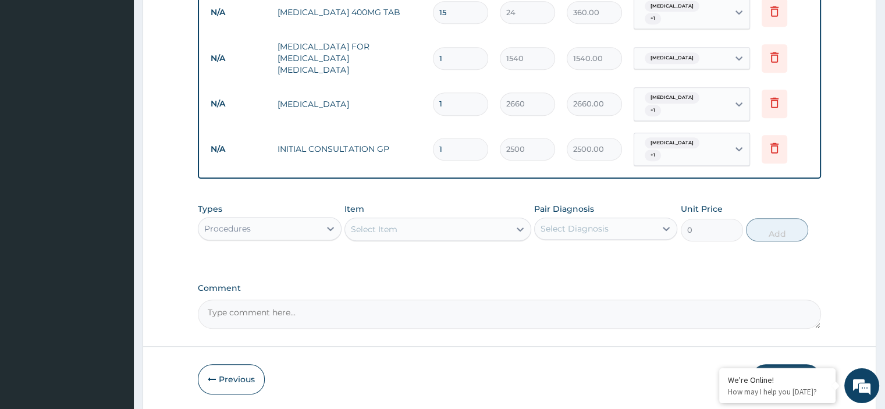
scroll to position [613, 0]
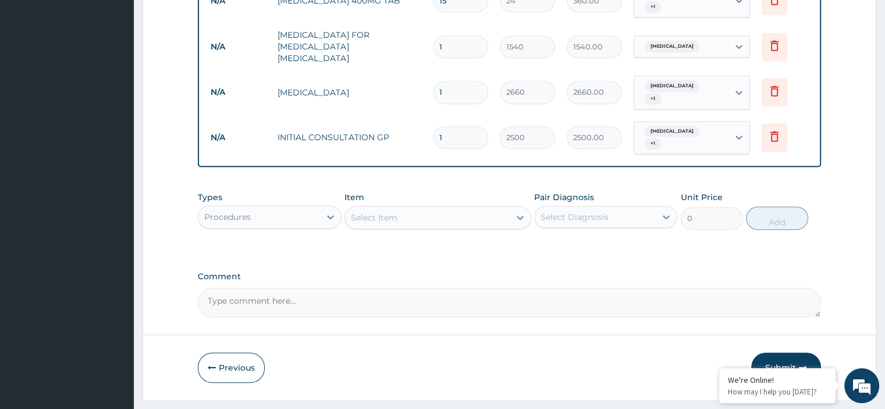
click at [812, 353] on button "Submit" at bounding box center [787, 368] width 70 height 30
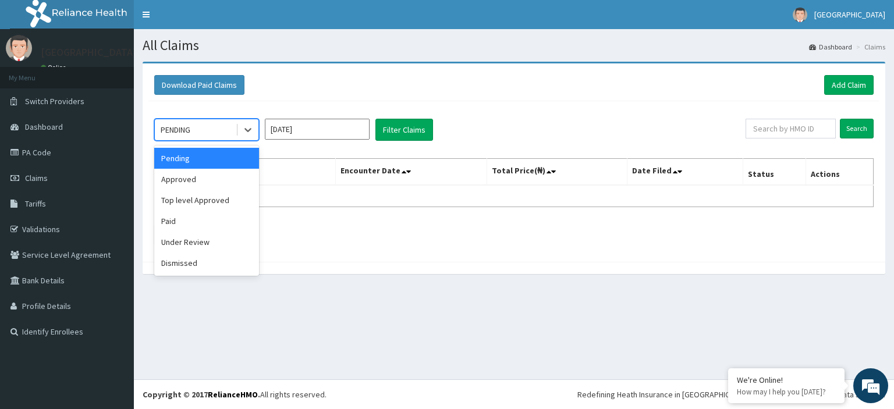
click at [234, 179] on div "Approved" at bounding box center [206, 179] width 105 height 21
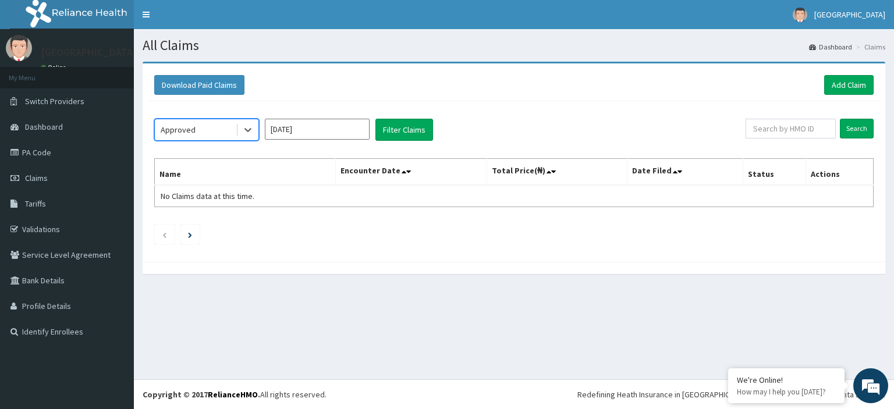
click at [327, 125] on input "[DATE]" at bounding box center [317, 129] width 105 height 21
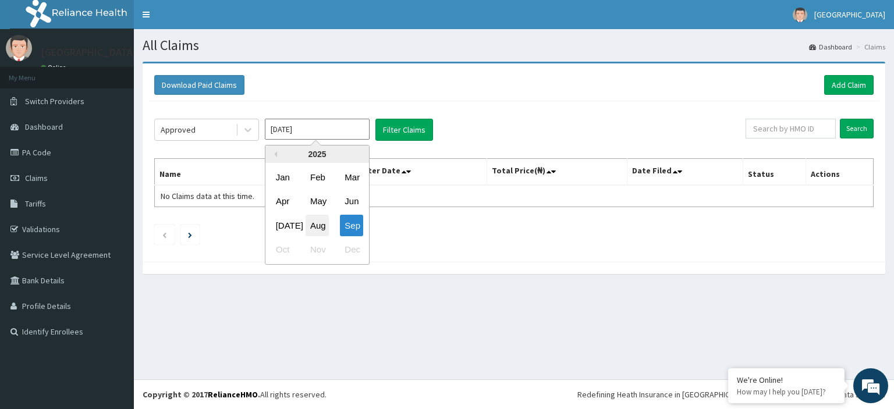
click at [317, 226] on div "Aug" at bounding box center [317, 226] width 23 height 22
type input "[DATE]"
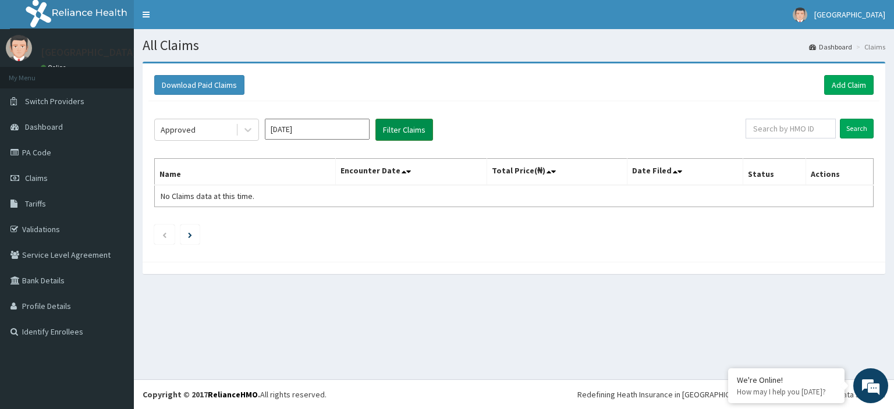
click at [424, 130] on button "Filter Claims" at bounding box center [404, 130] width 58 height 22
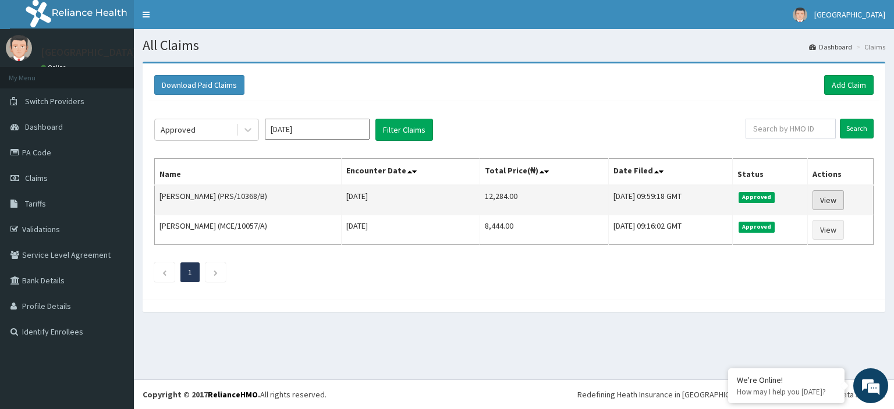
click at [835, 202] on link "View" at bounding box center [828, 200] width 31 height 20
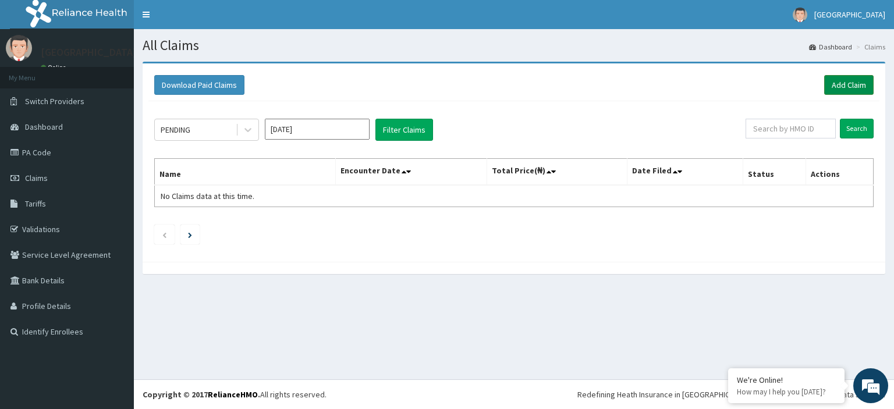
click at [849, 86] on link "Add Claim" at bounding box center [848, 85] width 49 height 20
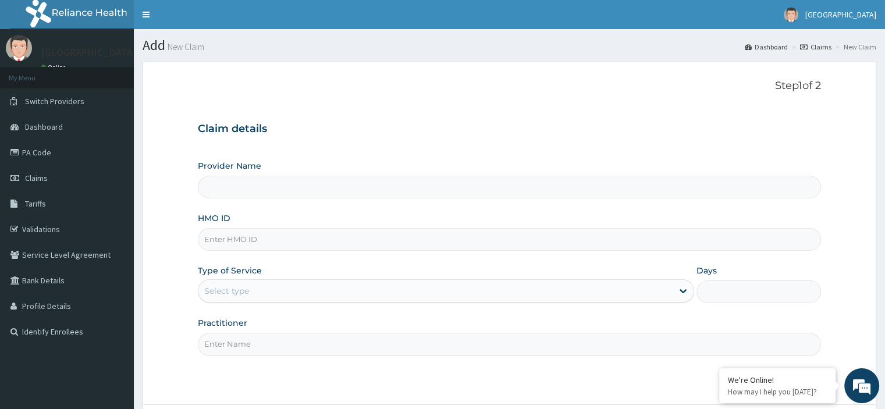
type input "[GEOGRAPHIC_DATA]"
click at [579, 59] on section "Step 1 of 2 Claim details Provider Name A-Harmony Hospital HMO ID Type of Servi…" at bounding box center [510, 266] width 752 height 426
type input "[GEOGRAPHIC_DATA]"
type input "A-Harmony Hospital"
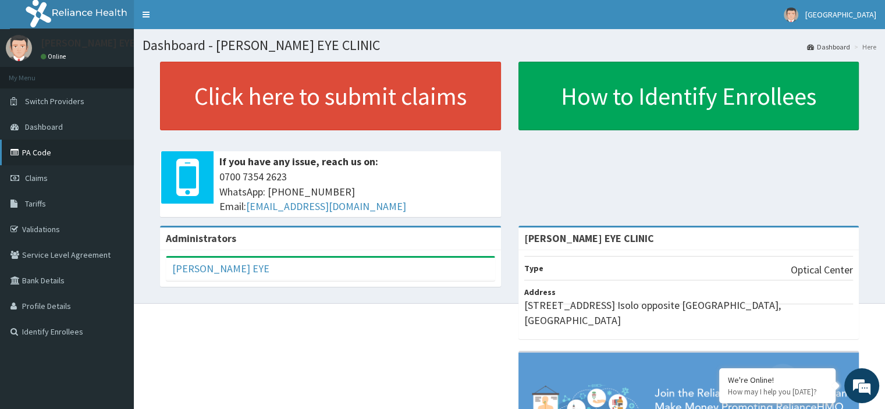
click at [29, 151] on link "PA Code" at bounding box center [67, 153] width 134 height 26
click at [42, 147] on link "PA Code" at bounding box center [67, 153] width 134 height 26
